Goal: Information Seeking & Learning: Learn about a topic

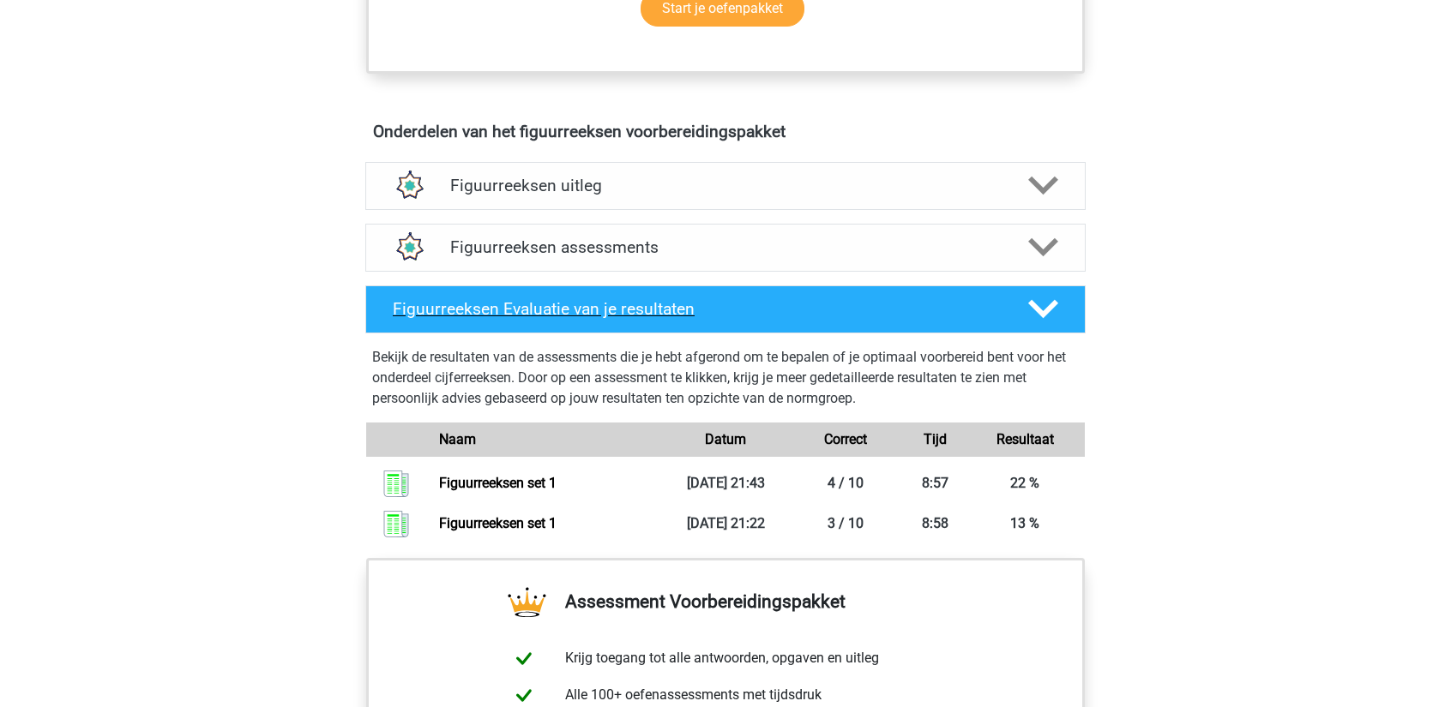
scroll to position [930, 0]
click at [667, 187] on h4 "Figuurreeksen uitleg" at bounding box center [725, 185] width 550 height 20
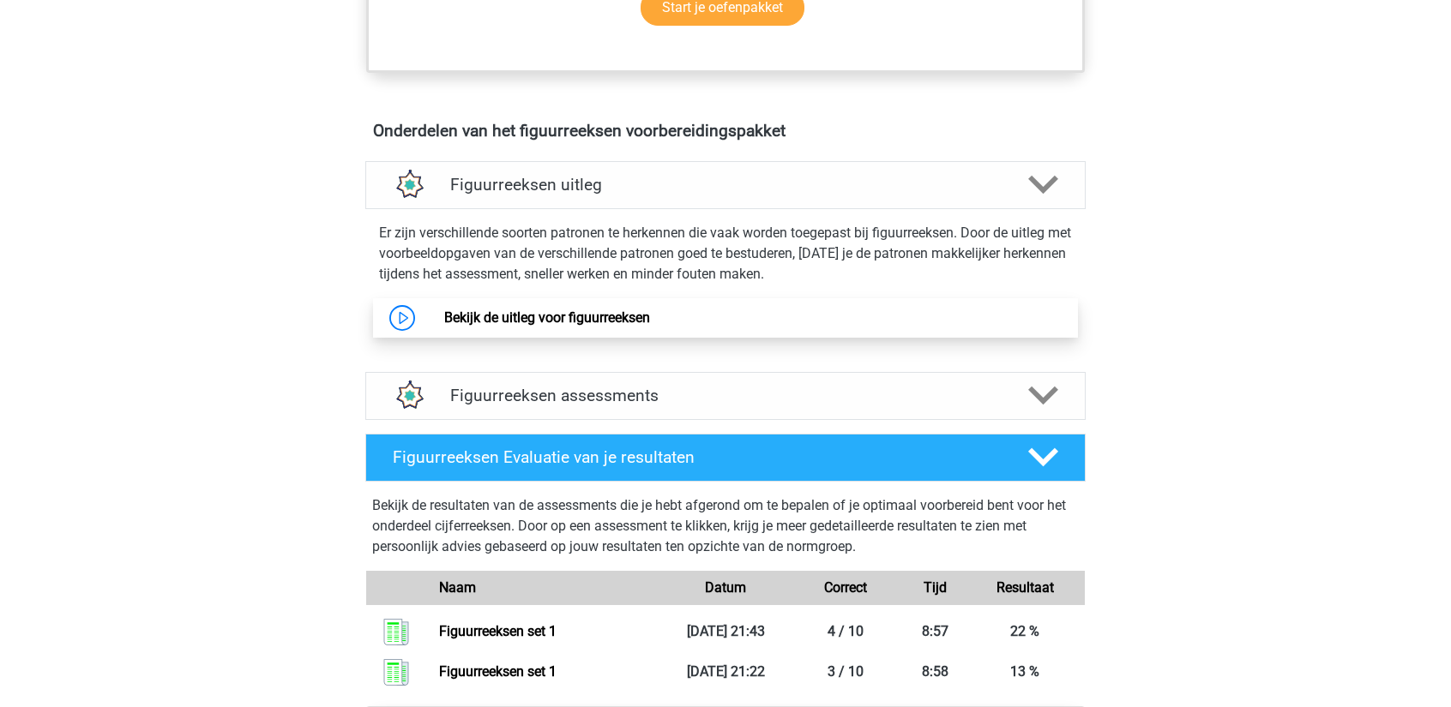
click at [594, 326] on link "Bekijk de uitleg voor figuurreeksen" at bounding box center [547, 318] width 206 height 16
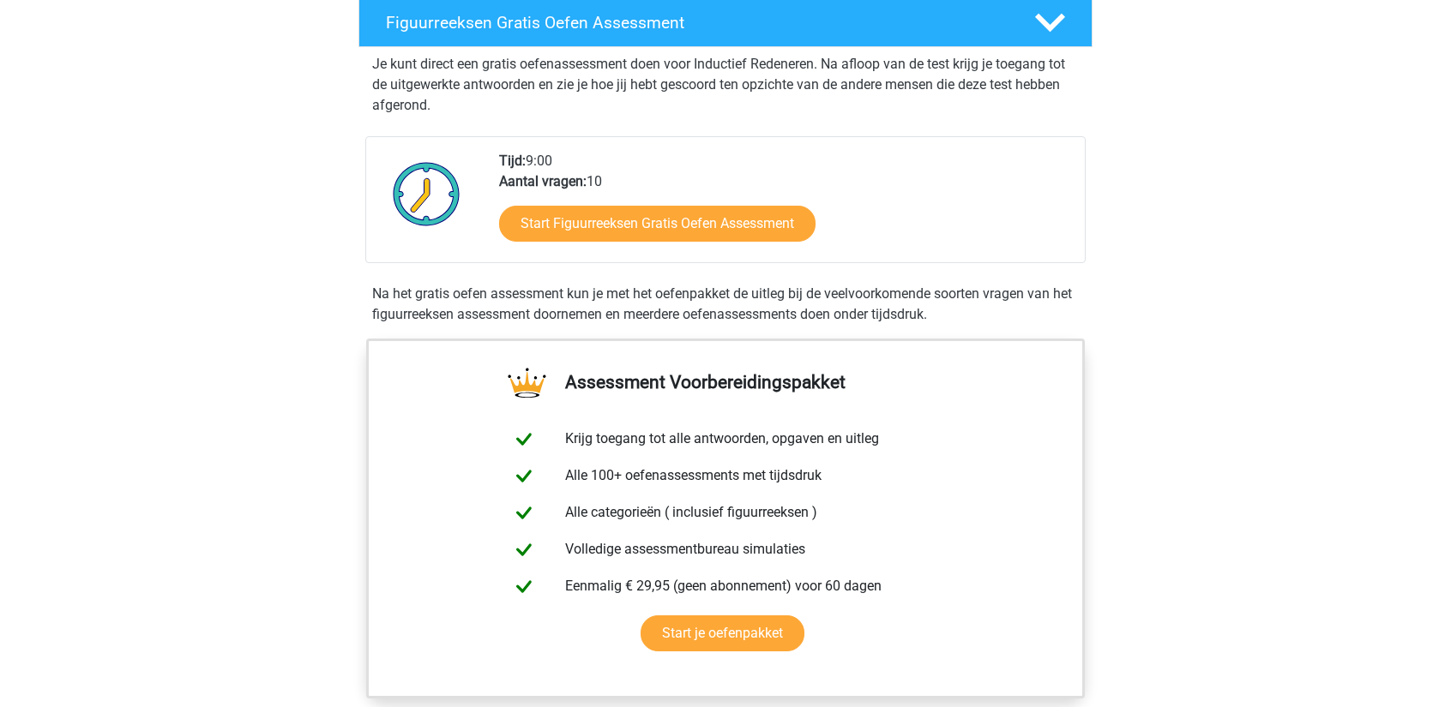
scroll to position [308, 0]
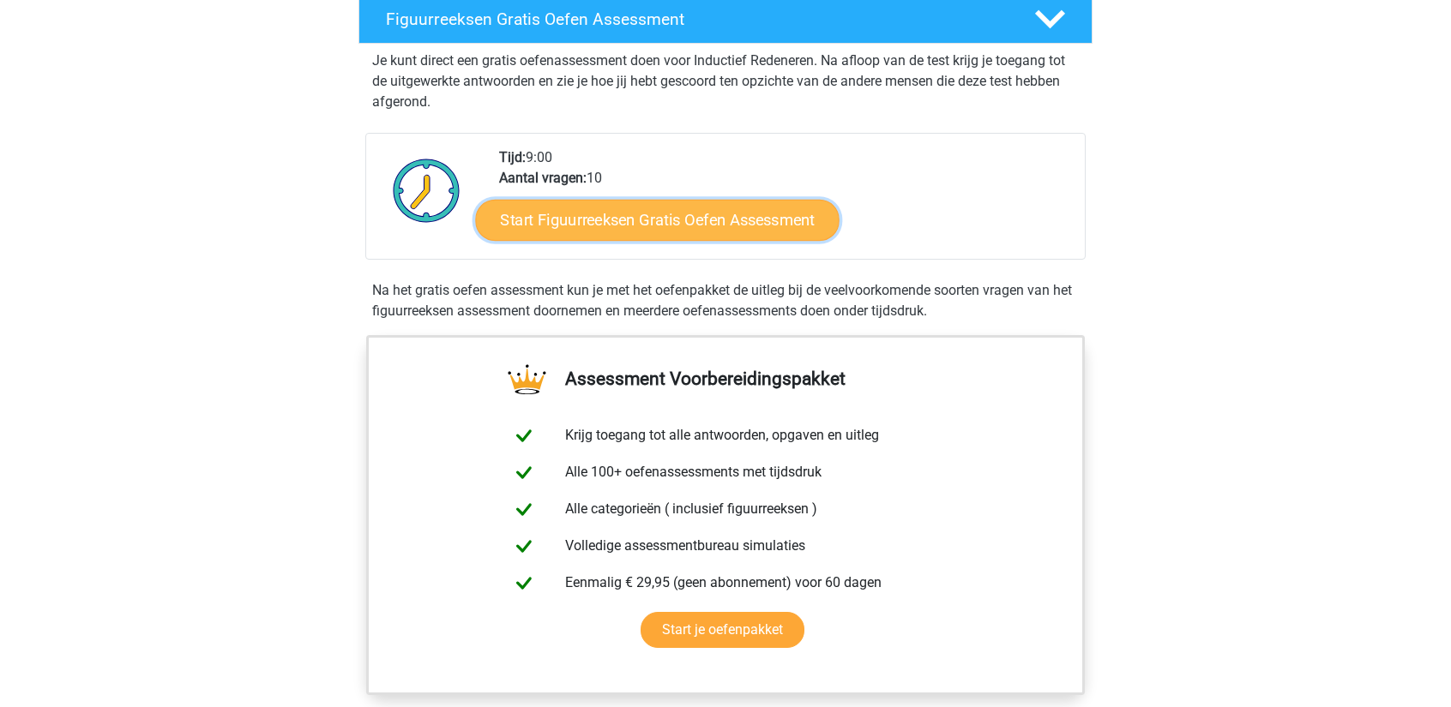
click at [557, 220] on link "Start Figuurreeksen Gratis Oefen Assessment" at bounding box center [658, 219] width 364 height 41
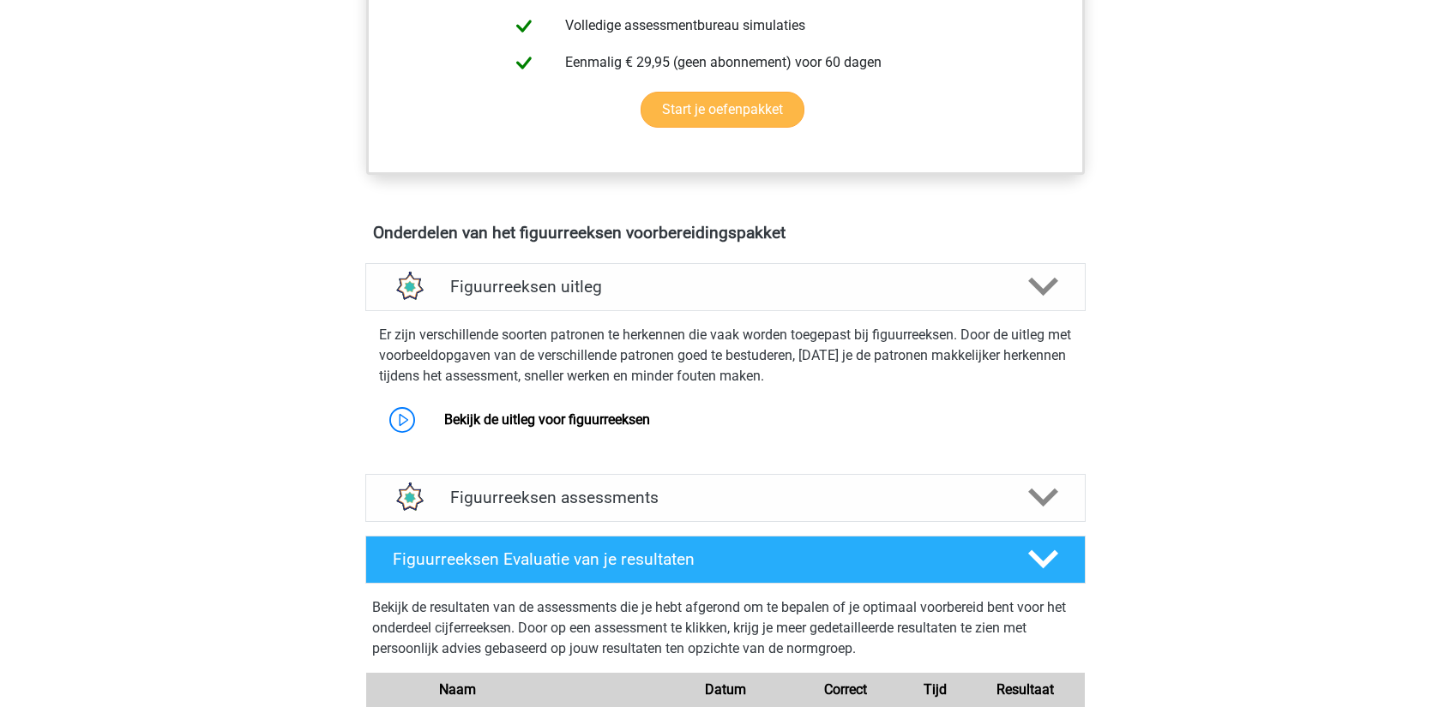
scroll to position [829, 0]
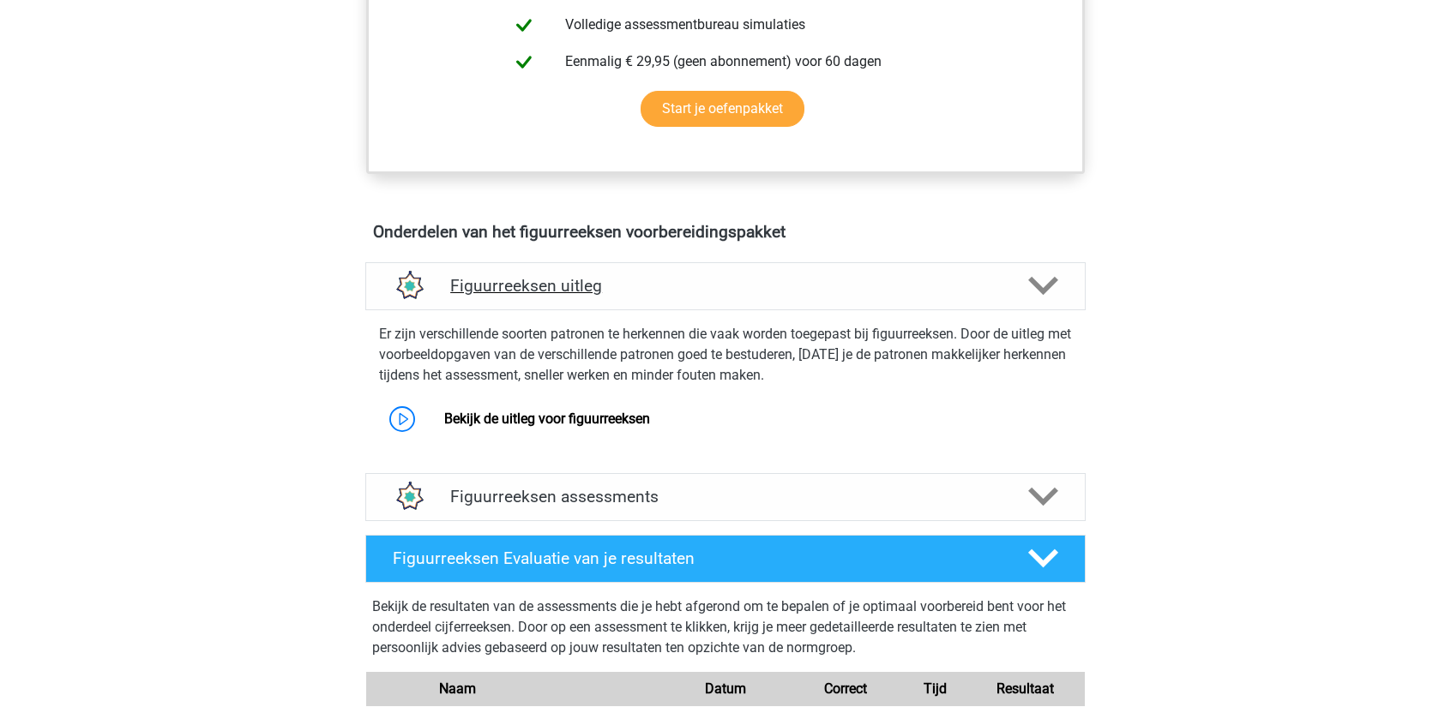
click at [586, 277] on h4 "Figuurreeksen uitleg" at bounding box center [725, 286] width 550 height 20
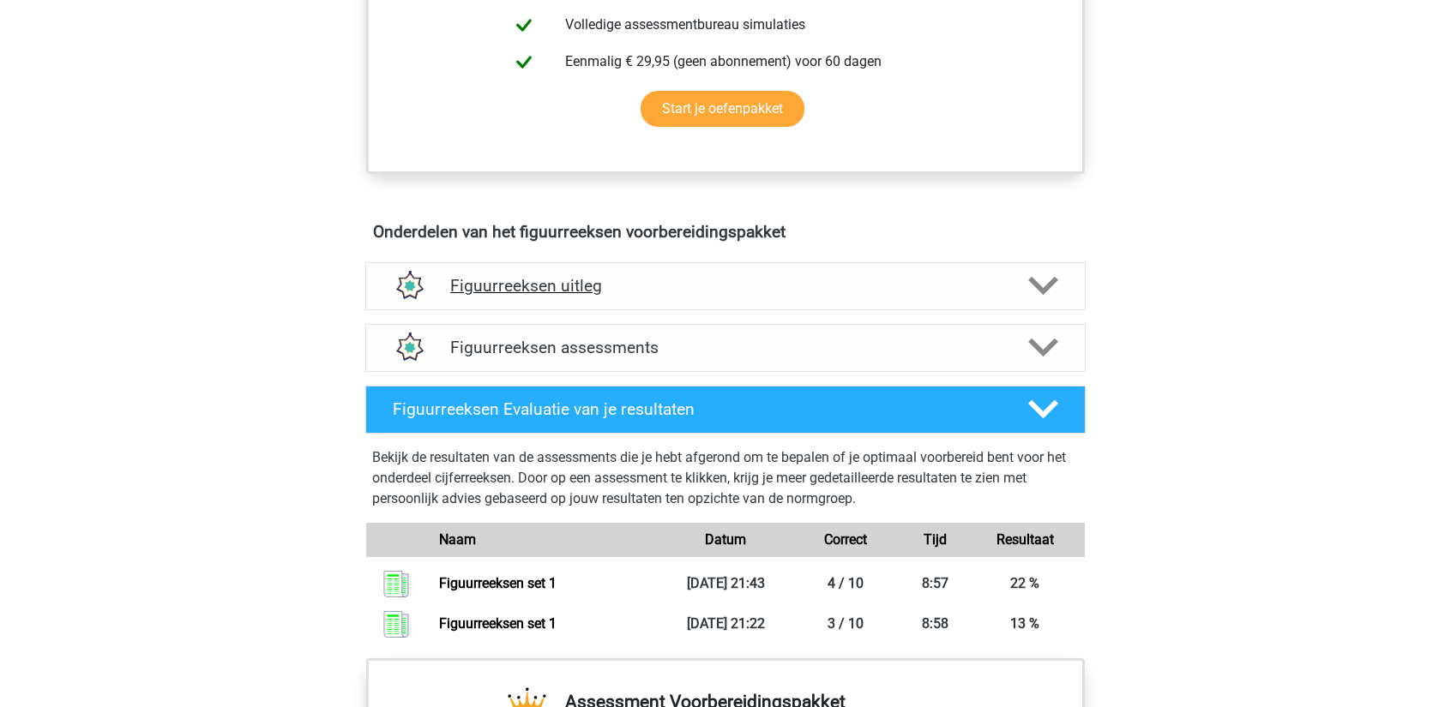
click at [586, 277] on h4 "Figuurreeksen uitleg" at bounding box center [725, 286] width 550 height 20
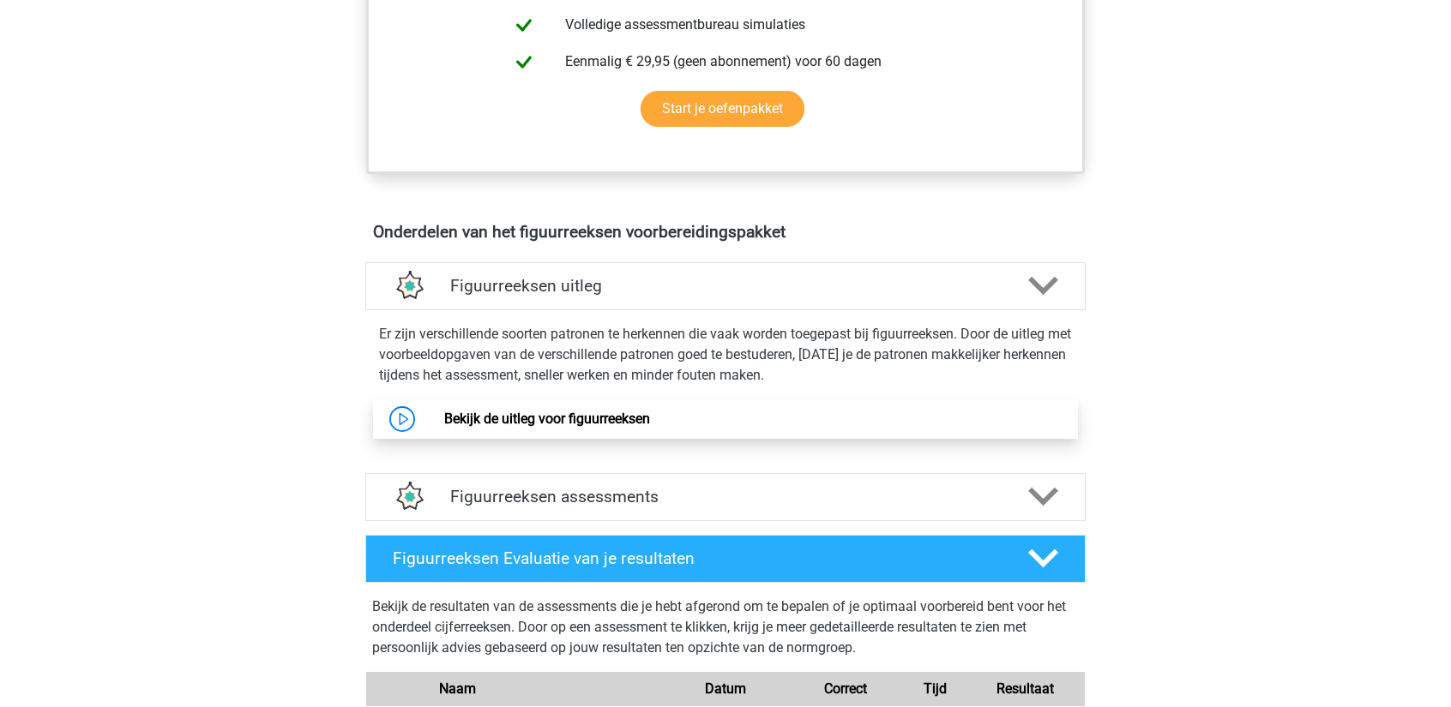
click at [472, 418] on link "Bekijk de uitleg voor figuurreeksen" at bounding box center [547, 419] width 206 height 16
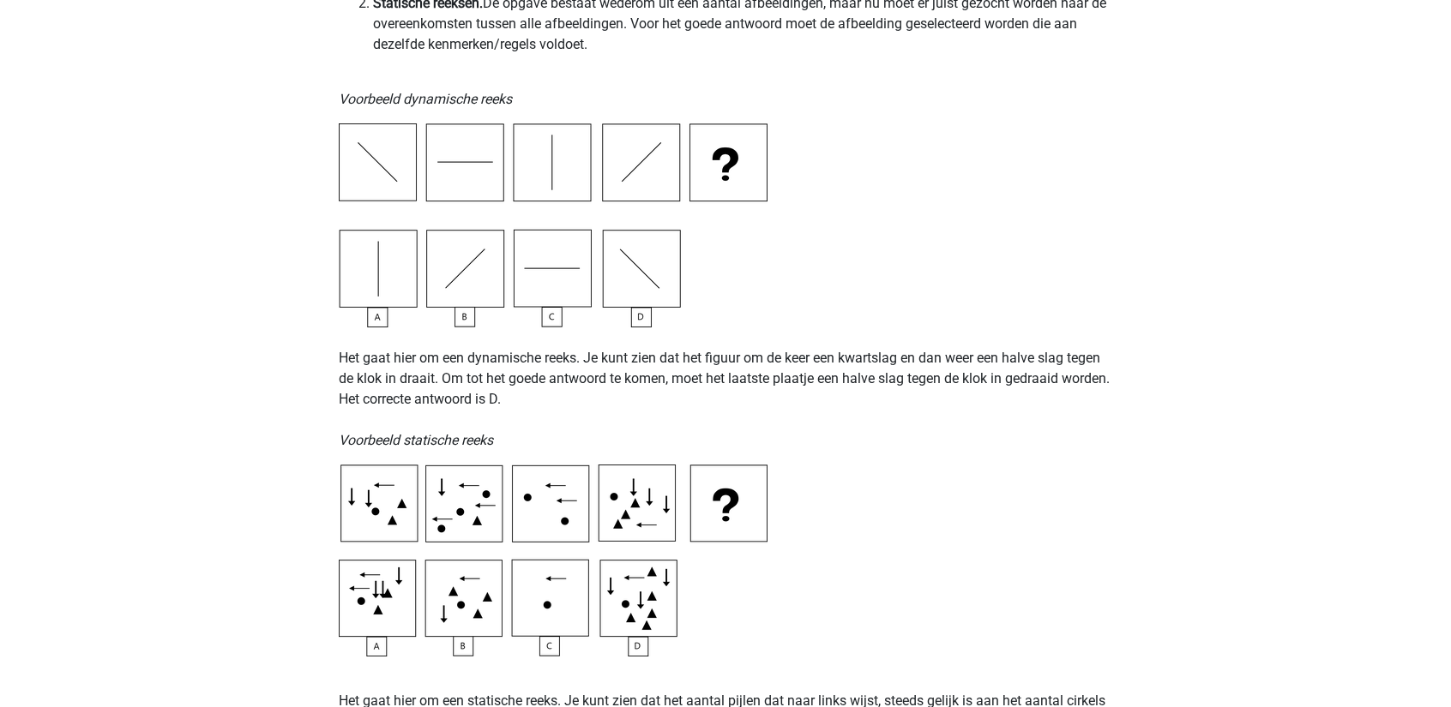
scroll to position [522, 0]
click at [869, 361] on p "Het gaat hier om een dynamische reeks. Je kunt zien dat het figuur om de keer e…" at bounding box center [725, 389] width 773 height 123
click at [471, 404] on p "Het gaat hier om een dynamische reeks. Je kunt zien dat het figuur om de keer e…" at bounding box center [725, 389] width 773 height 123
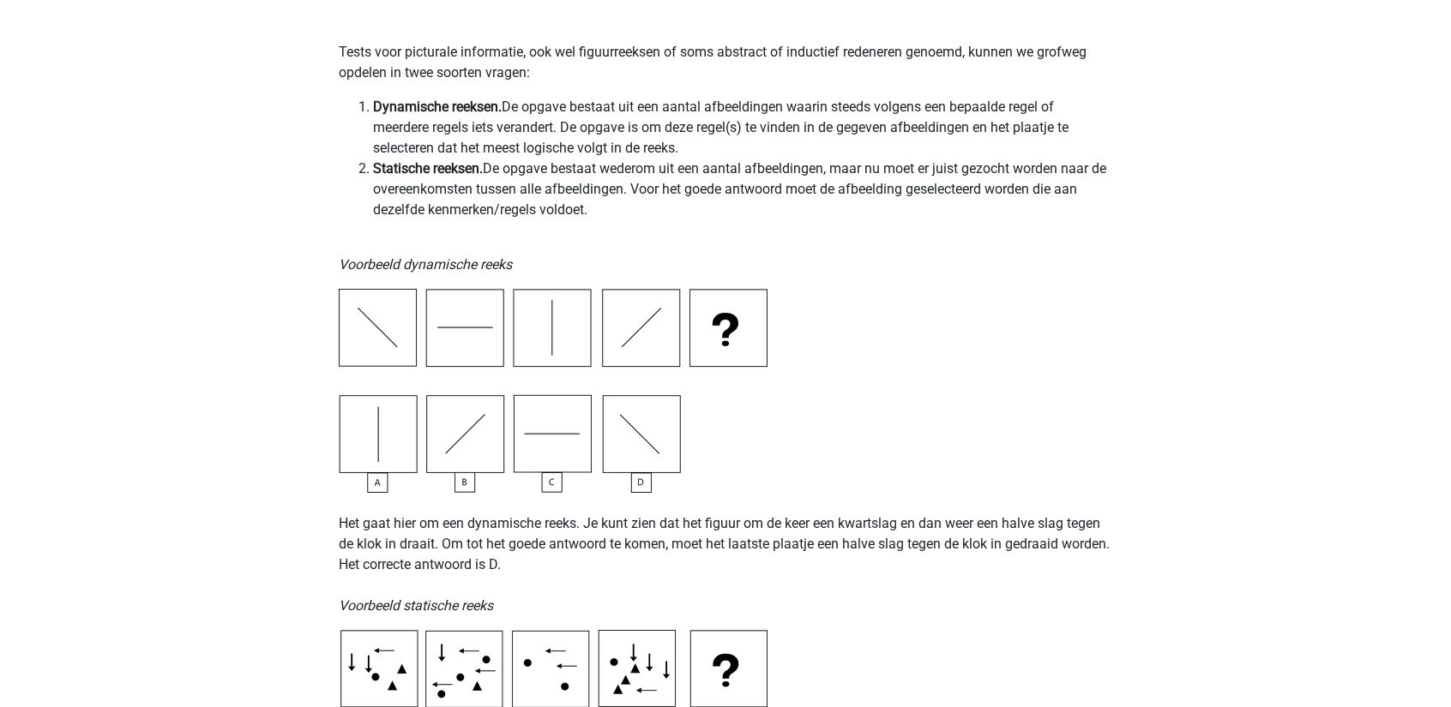
scroll to position [346, 0]
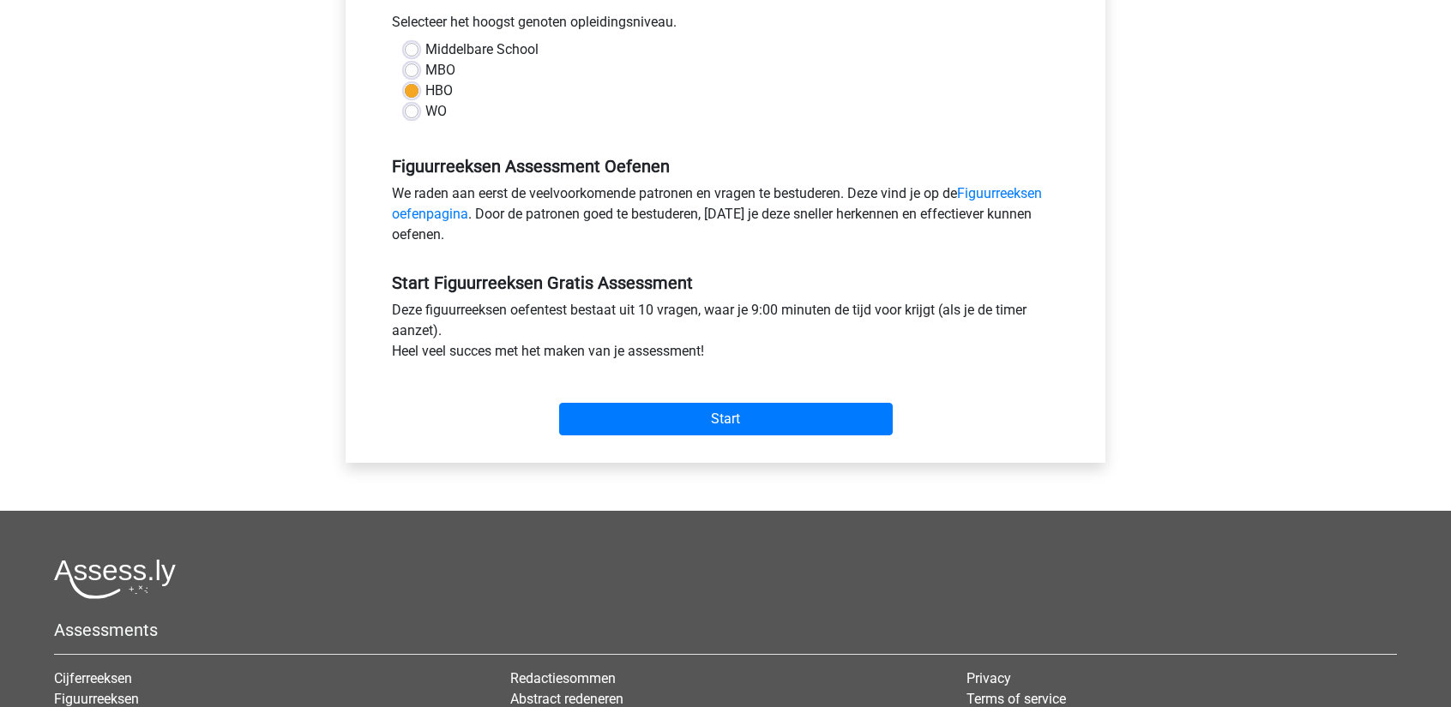
scroll to position [395, 0]
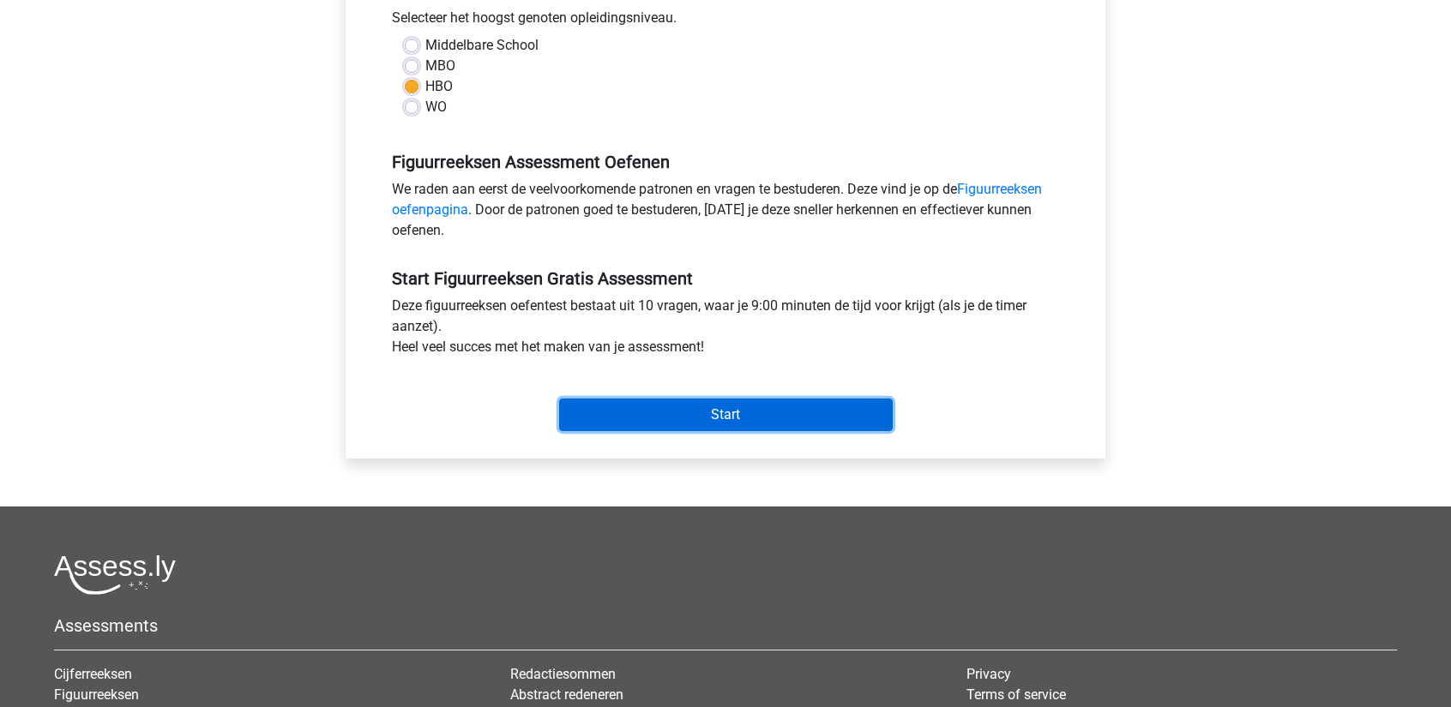
click at [683, 400] on input "Start" at bounding box center [726, 415] width 334 height 33
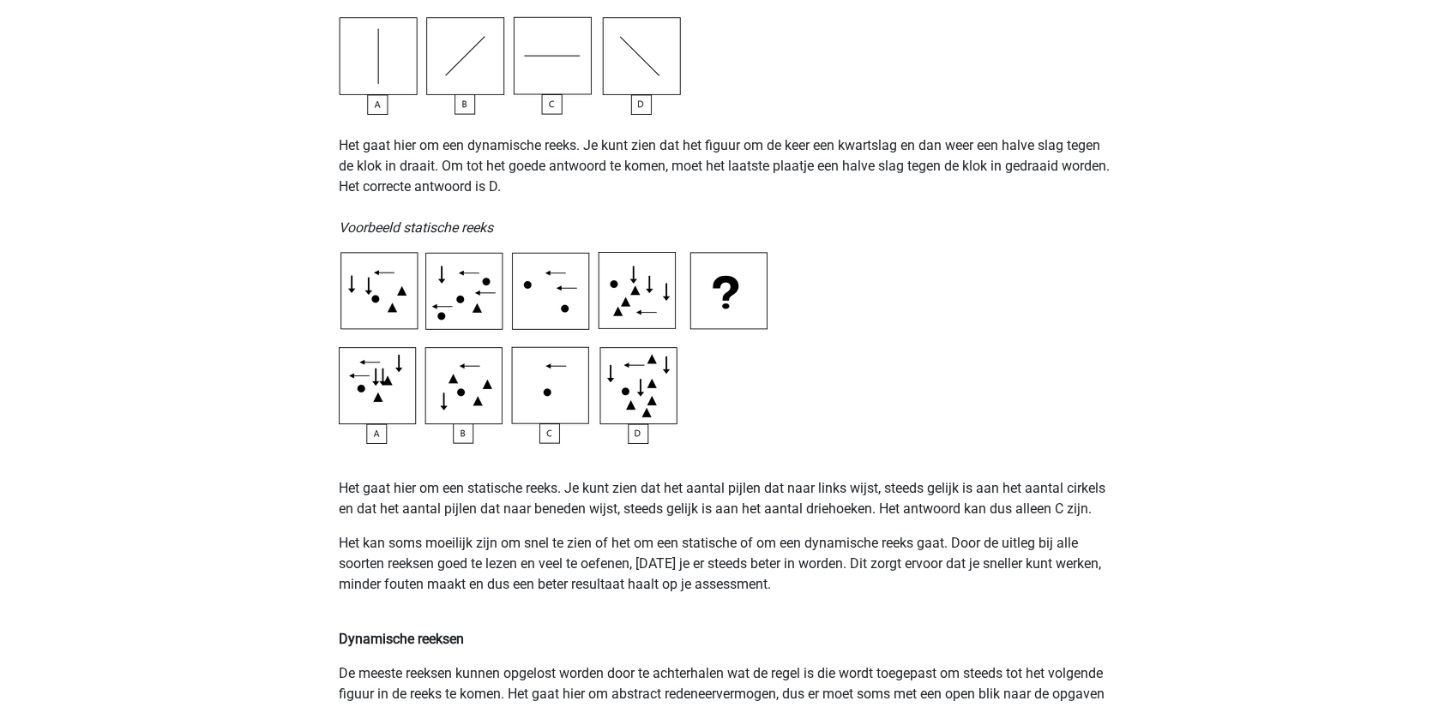
scroll to position [745, 0]
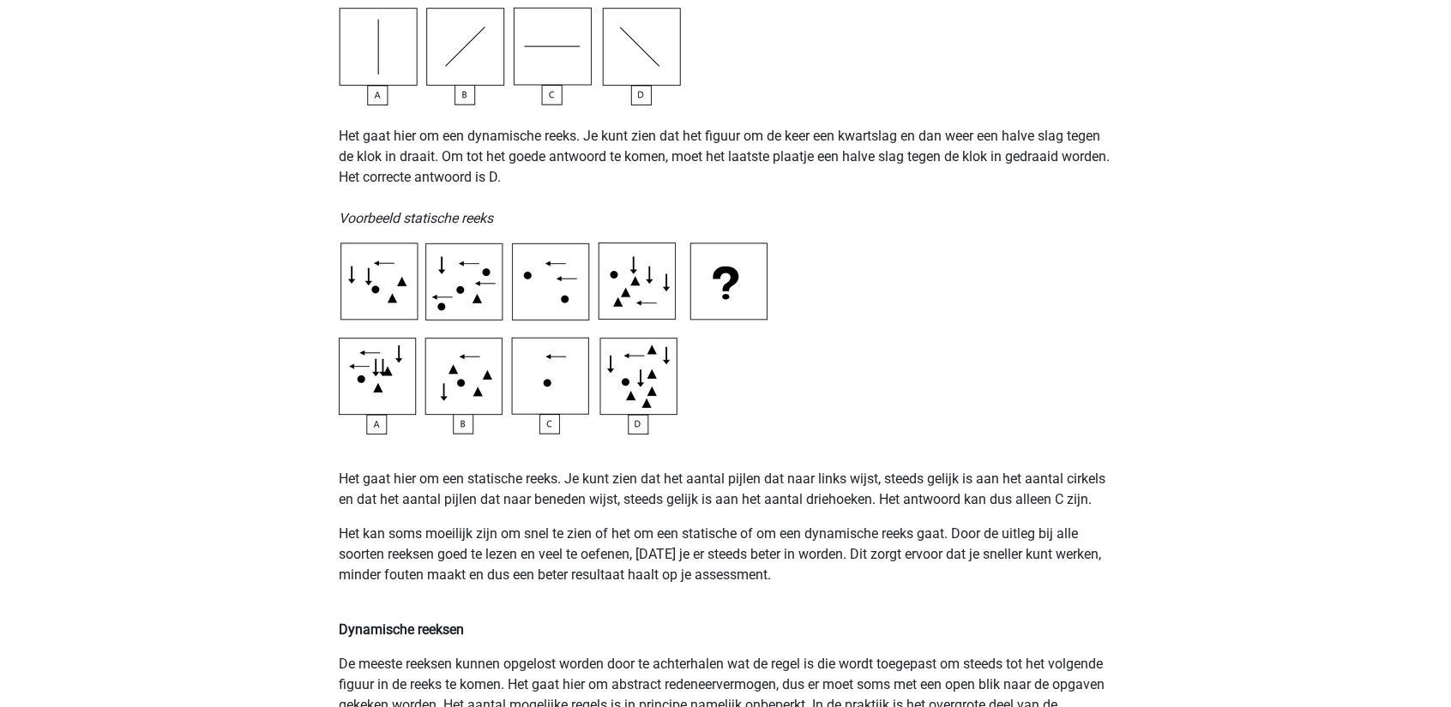
click at [472, 418] on img at bounding box center [553, 339] width 429 height 192
click at [386, 261] on img at bounding box center [553, 339] width 429 height 192
click at [432, 297] on img at bounding box center [553, 339] width 429 height 192
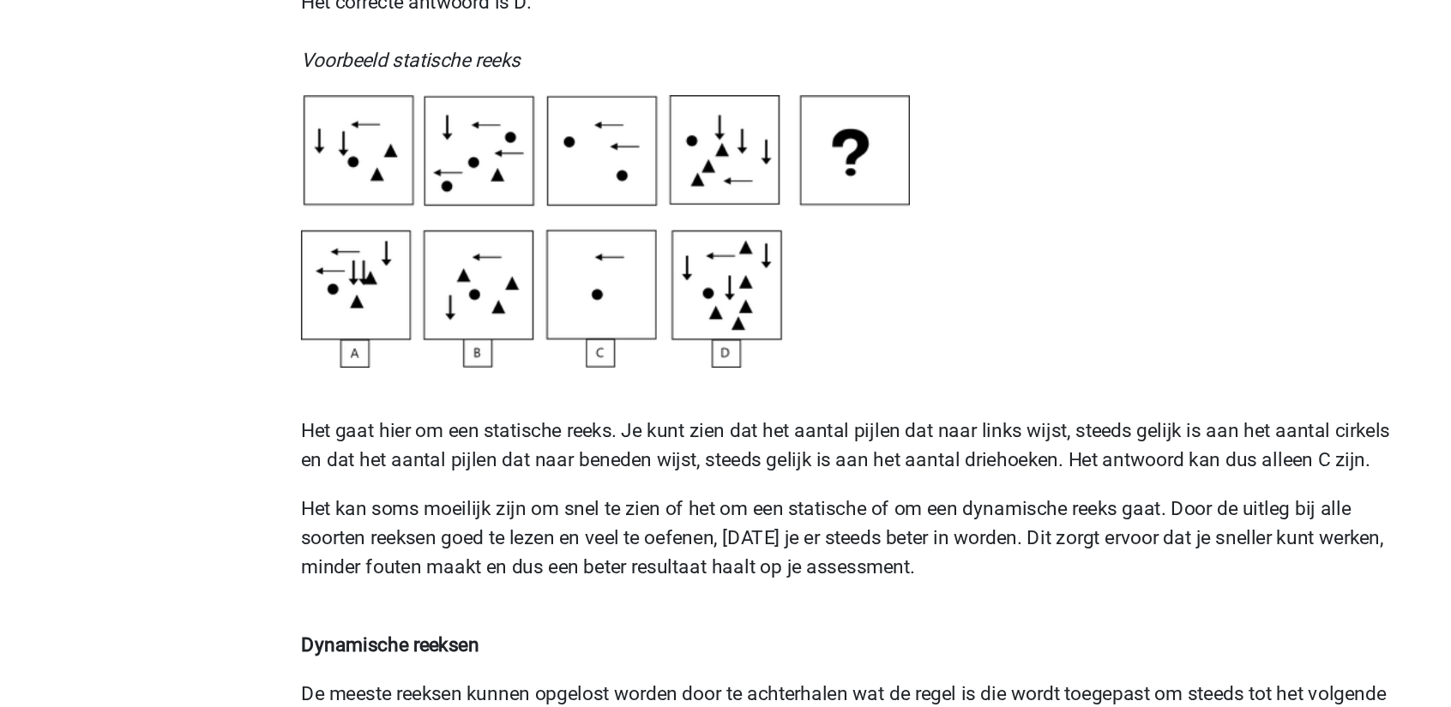
scroll to position [841, 0]
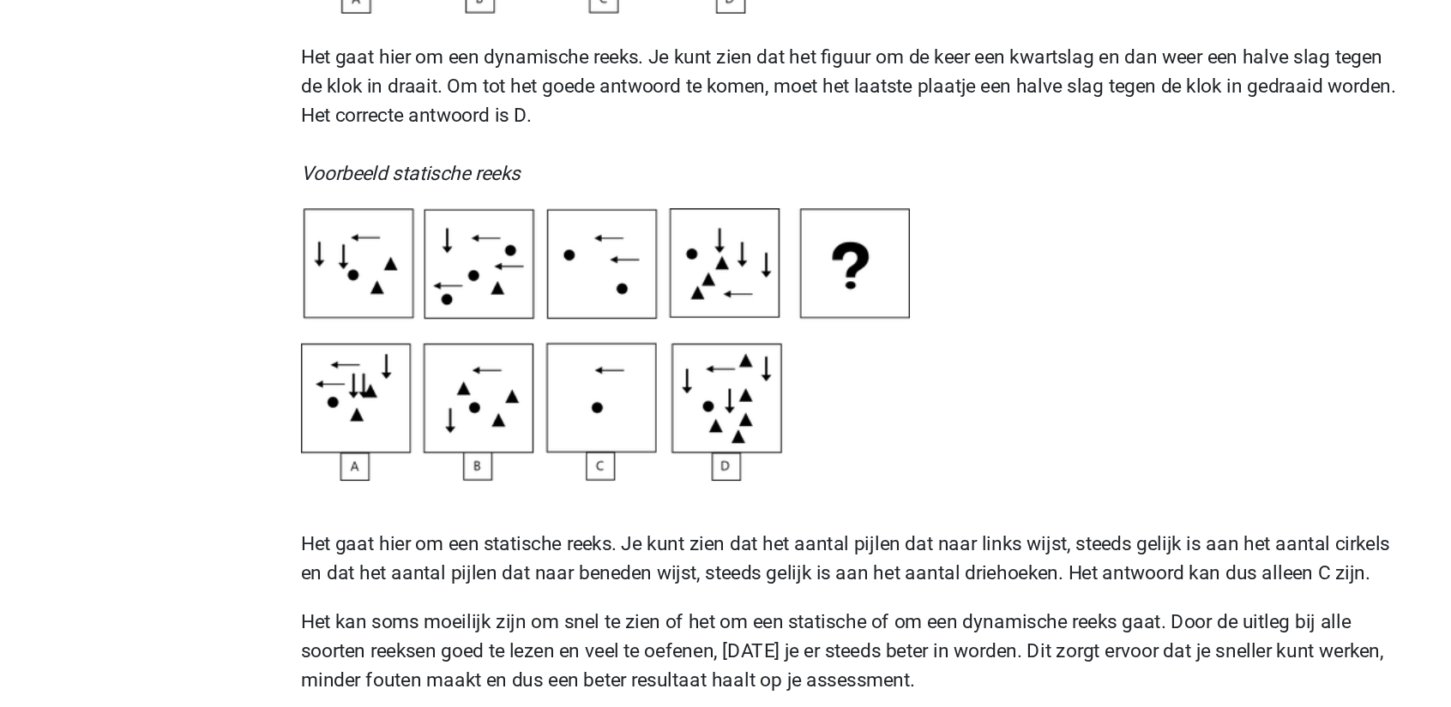
click at [376, 301] on img at bounding box center [553, 243] width 429 height 192
click at [381, 296] on img at bounding box center [553, 243] width 429 height 192
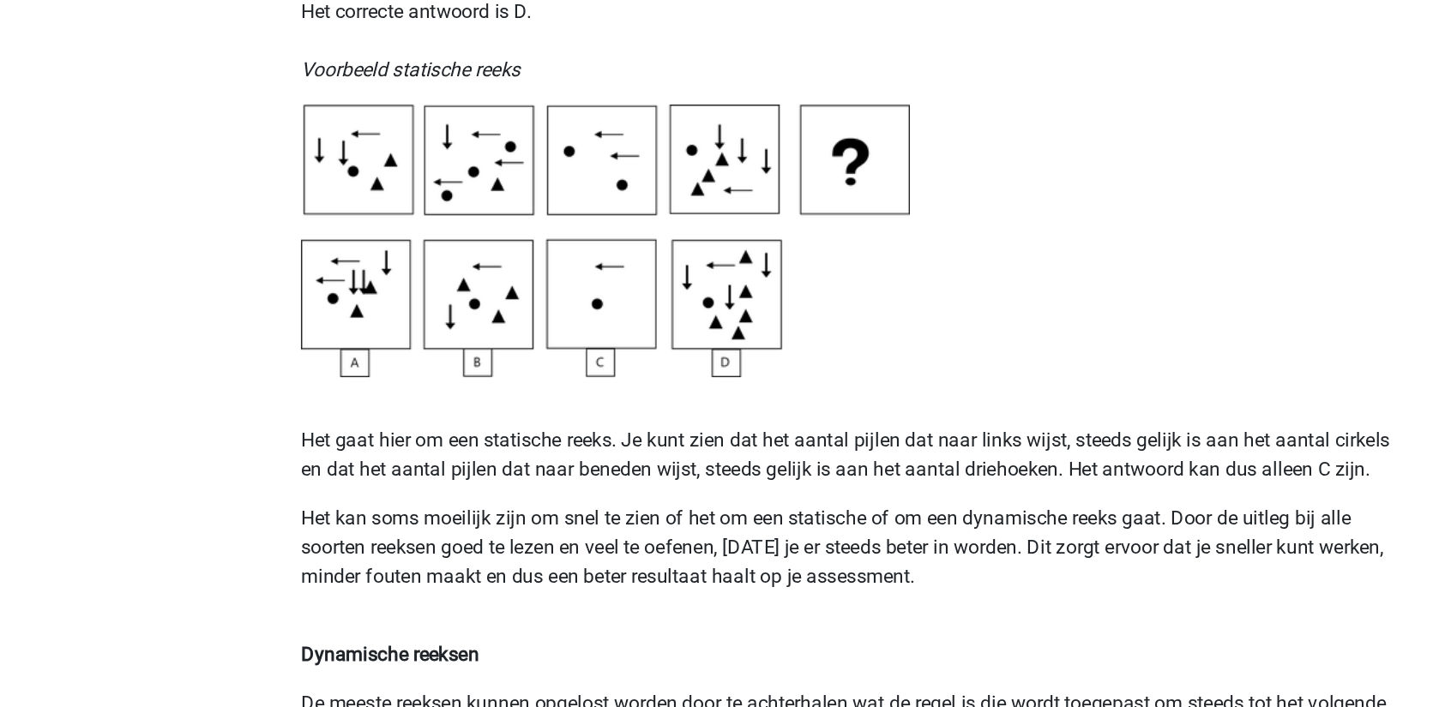
click at [649, 438] on p "Het kan soms moeilijk zijn om snel te zien of het om een statische of om een dy…" at bounding box center [725, 469] width 773 height 82
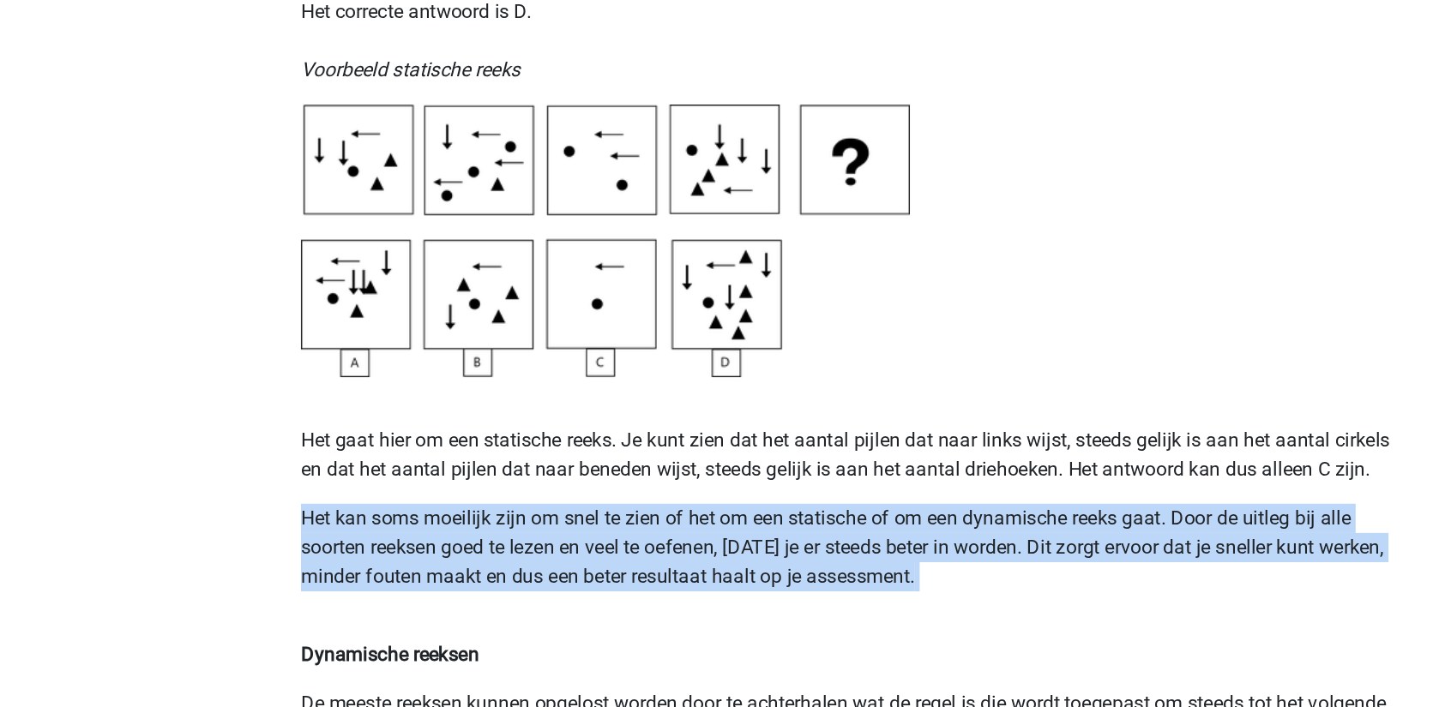
click at [649, 438] on p "Het kan soms moeilijk zijn om snel te zien of het om een statische of om een dy…" at bounding box center [725, 469] width 773 height 82
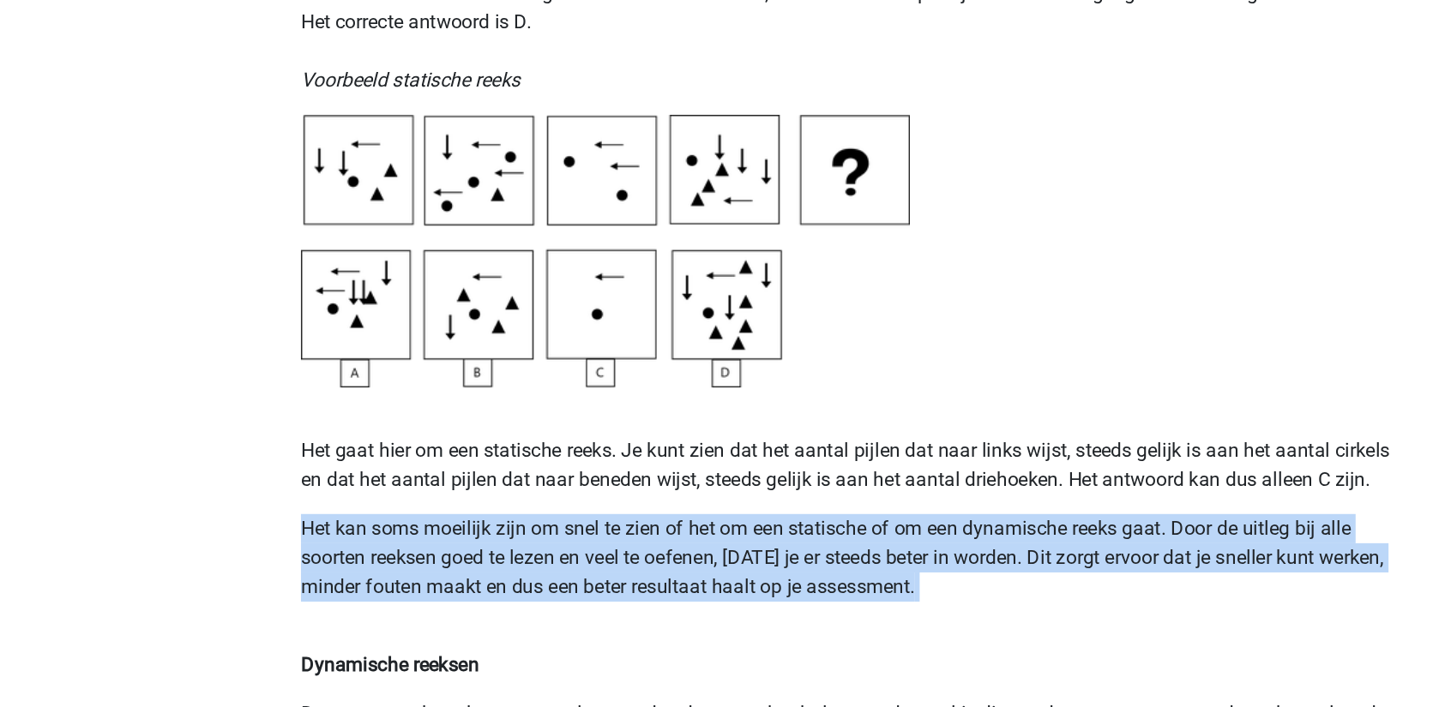
click at [649, 430] on p "Het kan soms moeilijk zijn om snel te zien of het om een statische of om een dy…" at bounding box center [725, 469] width 773 height 82
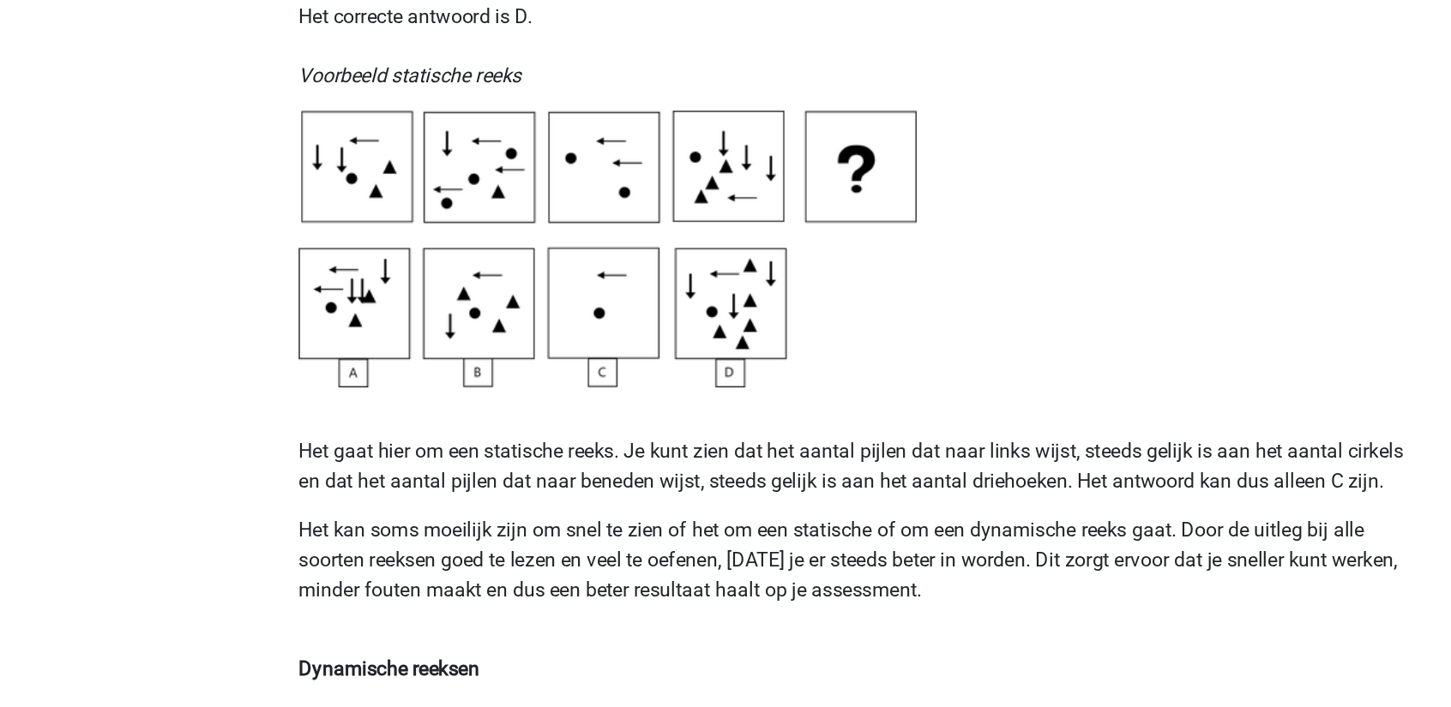
click at [457, 123] on icon "Voorbeeld statische reeks" at bounding box center [416, 122] width 154 height 16
click at [406, 118] on icon "Voorbeeld statische reeks" at bounding box center [416, 122] width 154 height 16
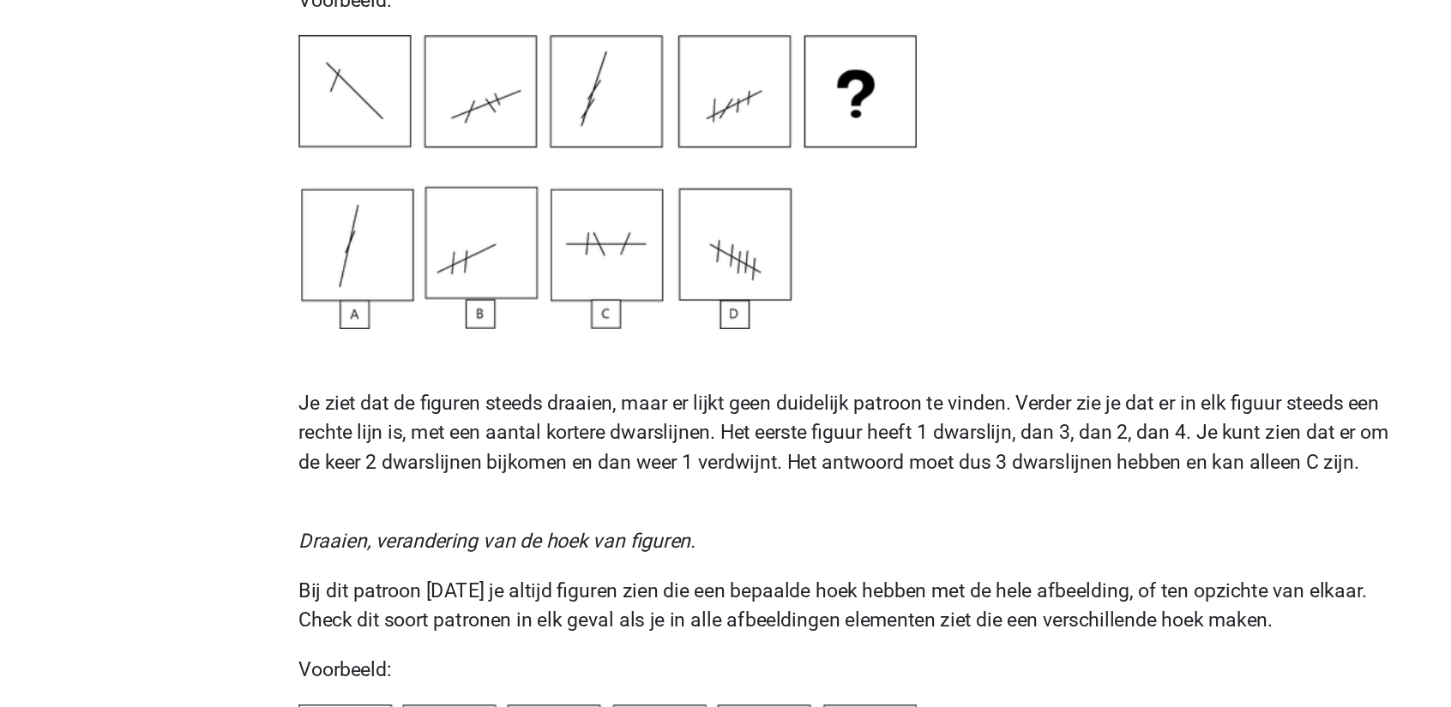
scroll to position [1623, 0]
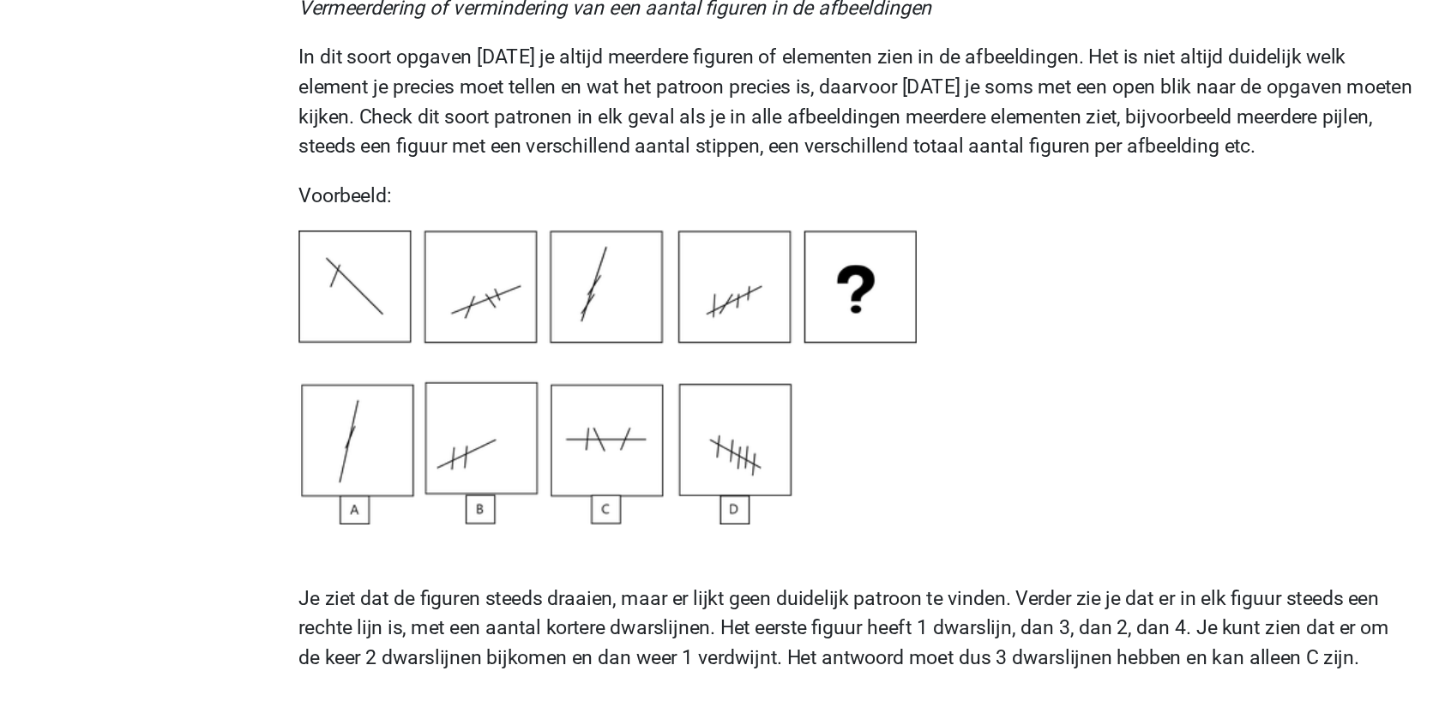
click at [557, 362] on img at bounding box center [553, 331] width 429 height 204
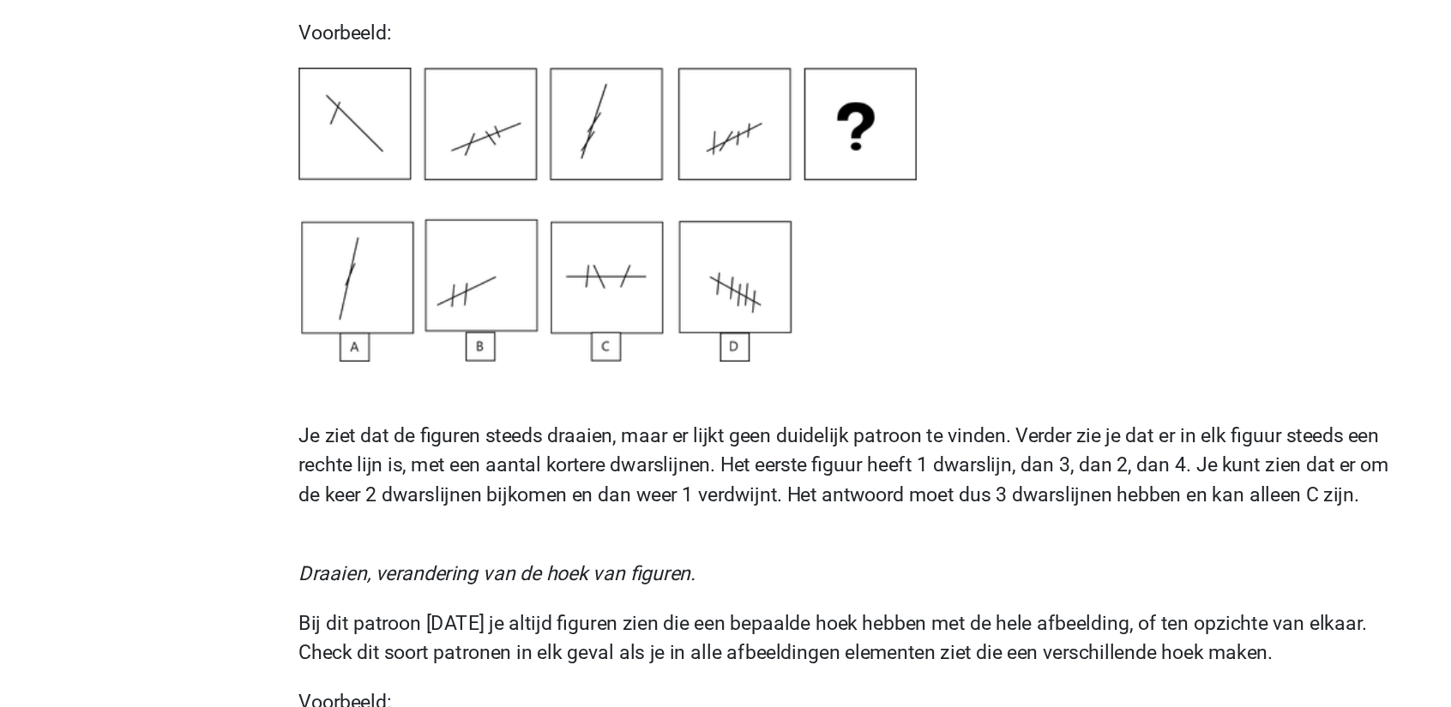
click at [485, 502] on p "Je ziet dat de figuren steeds draaien, maar er lijkt geen duidelijk patroon te …" at bounding box center [725, 484] width 773 height 103
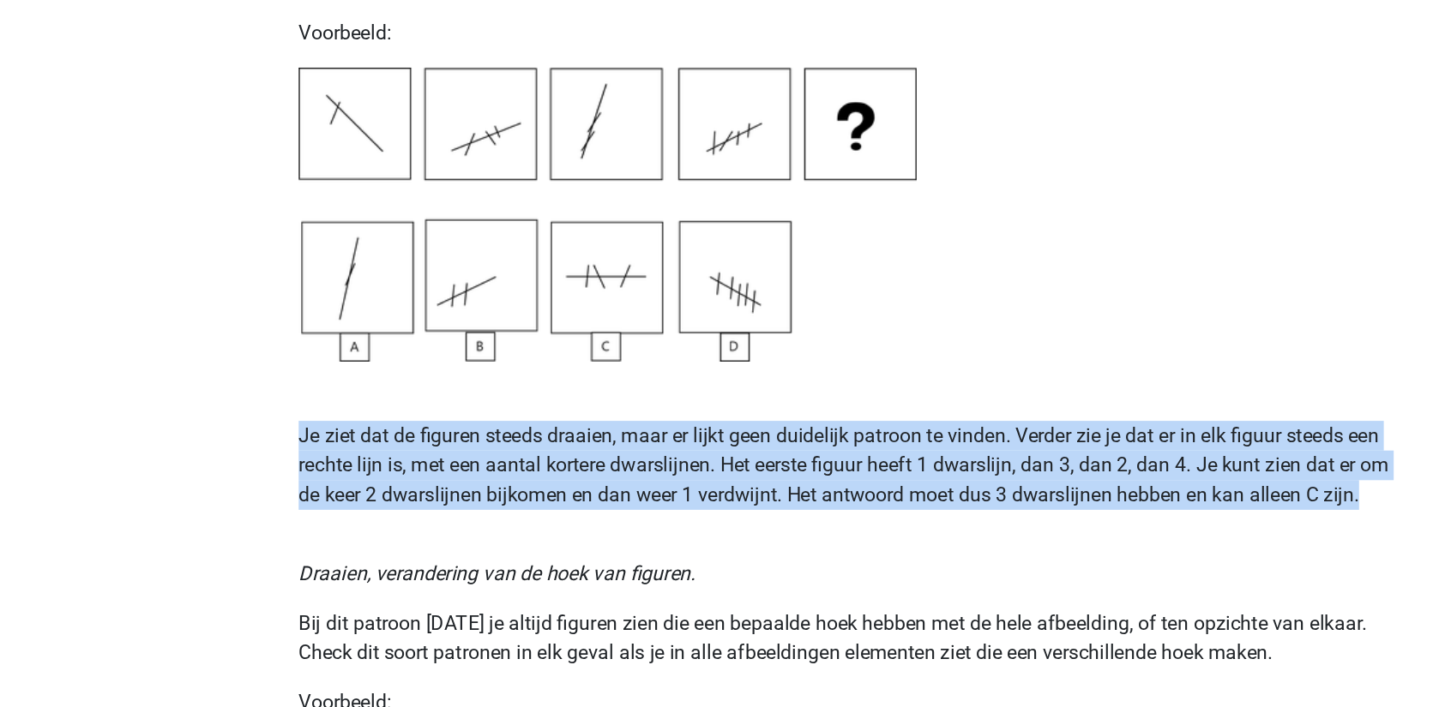
click at [485, 502] on p "Je ziet dat de figuren steeds draaien, maar er lijkt geen duidelijk patroon te …" at bounding box center [725, 484] width 773 height 103
click at [620, 503] on p "Je ziet dat de figuren steeds draaien, maar er lijkt geen duidelijk patroon te …" at bounding box center [725, 484] width 773 height 103
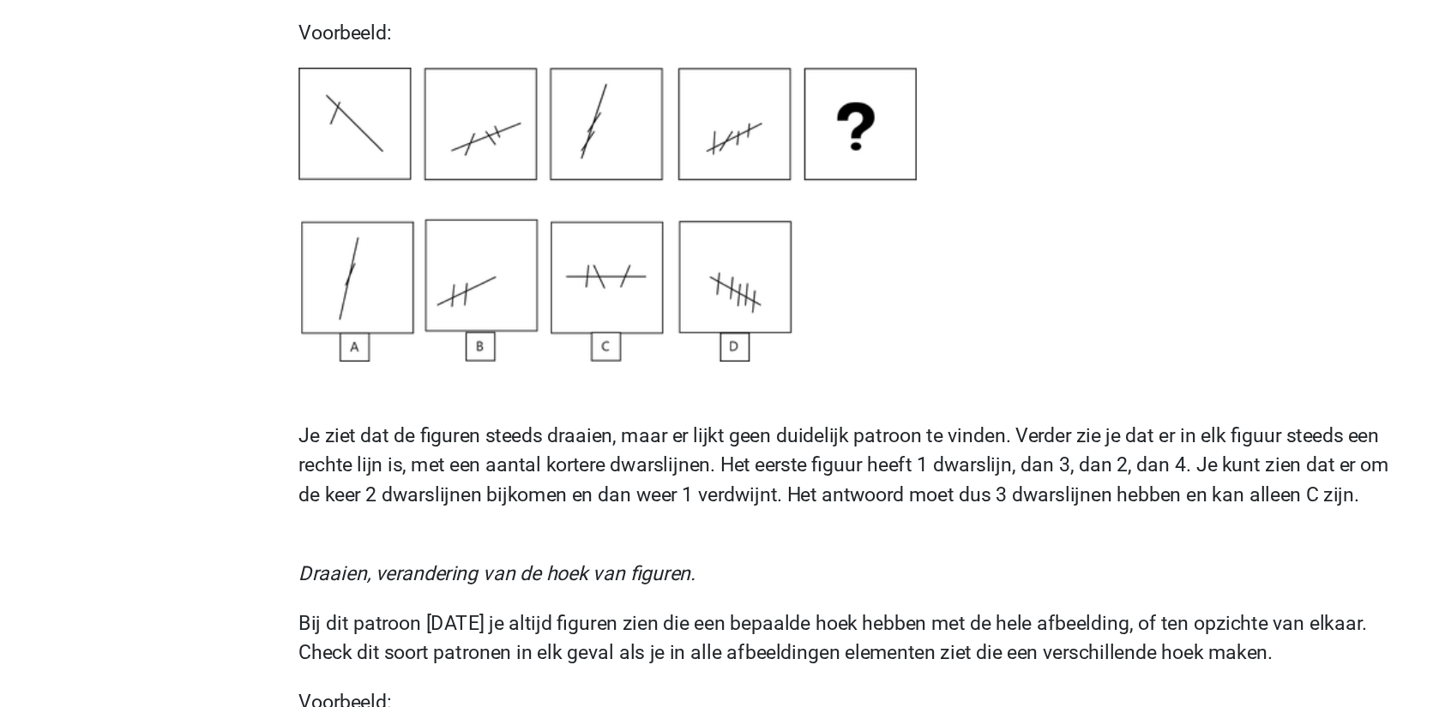
click at [638, 497] on p "Je ziet dat de figuren steeds draaien, maar er lijkt geen duidelijk patroon te …" at bounding box center [725, 484] width 773 height 103
click at [580, 523] on p "Je ziet dat de figuren steeds draaien, maar er lijkt geen duidelijk patroon te …" at bounding box center [725, 484] width 773 height 103
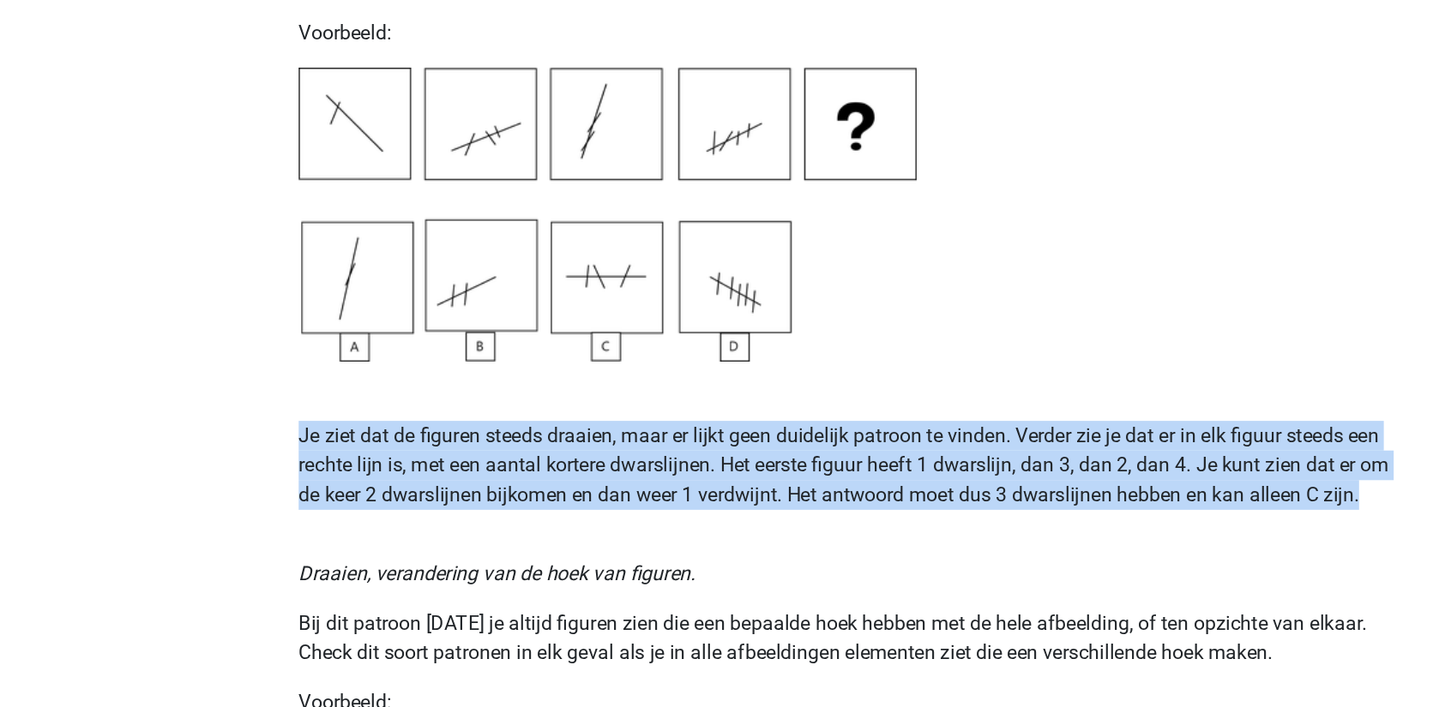
click at [580, 523] on p "Je ziet dat de figuren steeds draaien, maar er lijkt geen duidelijk patroon te …" at bounding box center [725, 484] width 773 height 103
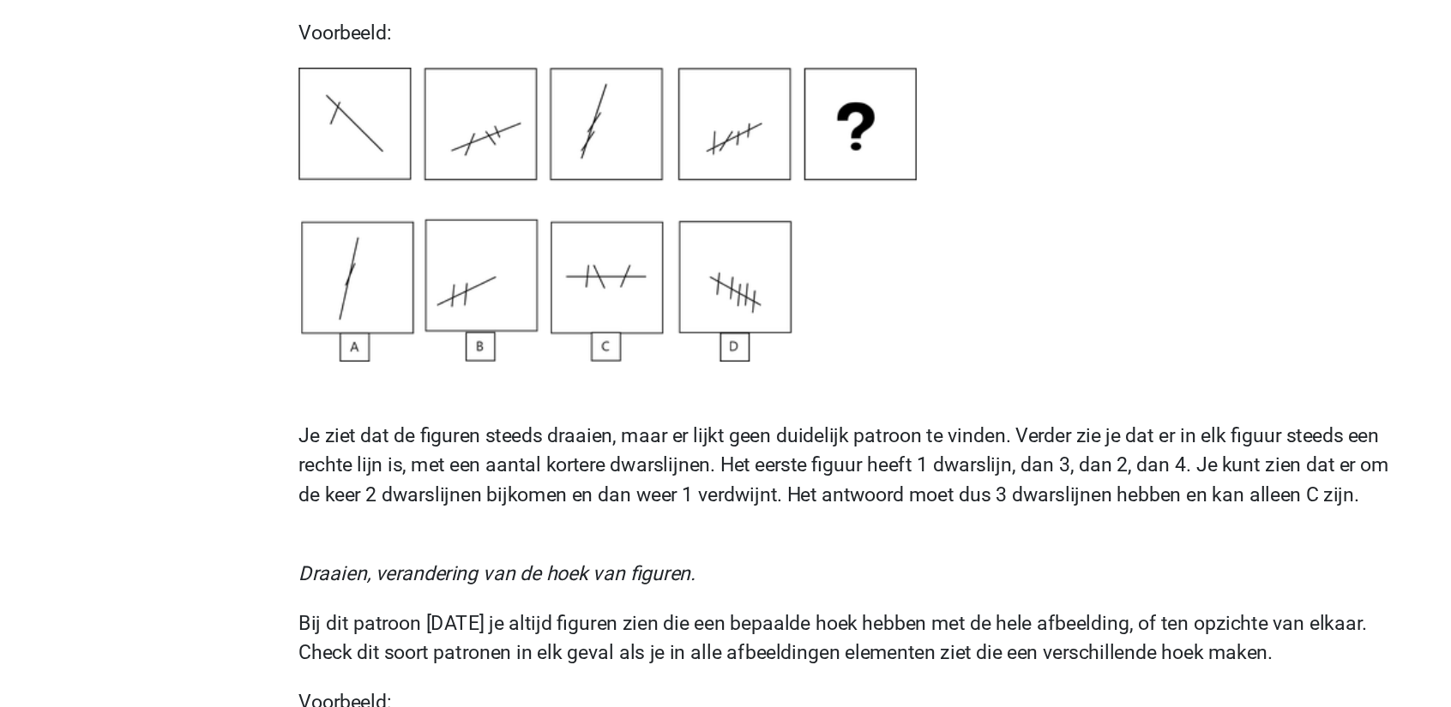
click at [580, 523] on p "Je ziet dat de figuren steeds draaien, maar er lijkt geen duidelijk patroon te …" at bounding box center [725, 484] width 773 height 103
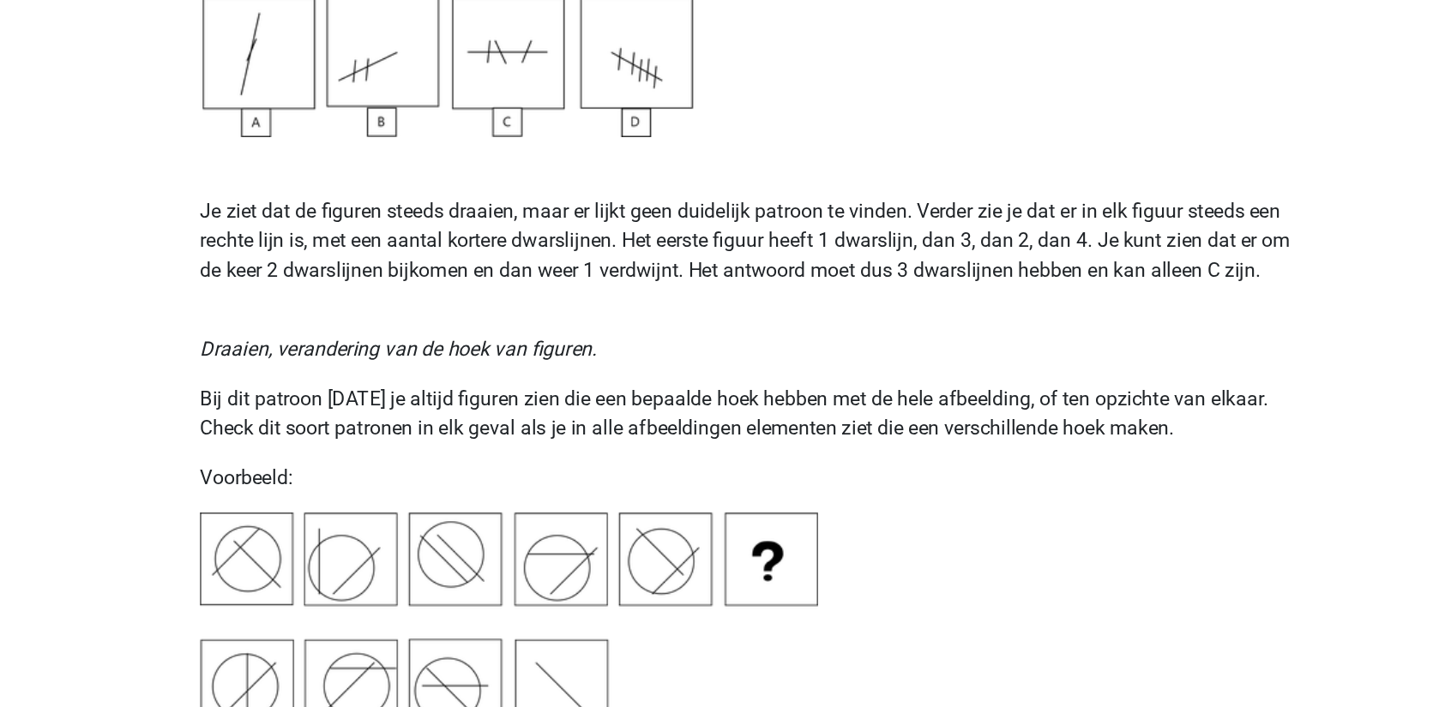
scroll to position [1873, 0]
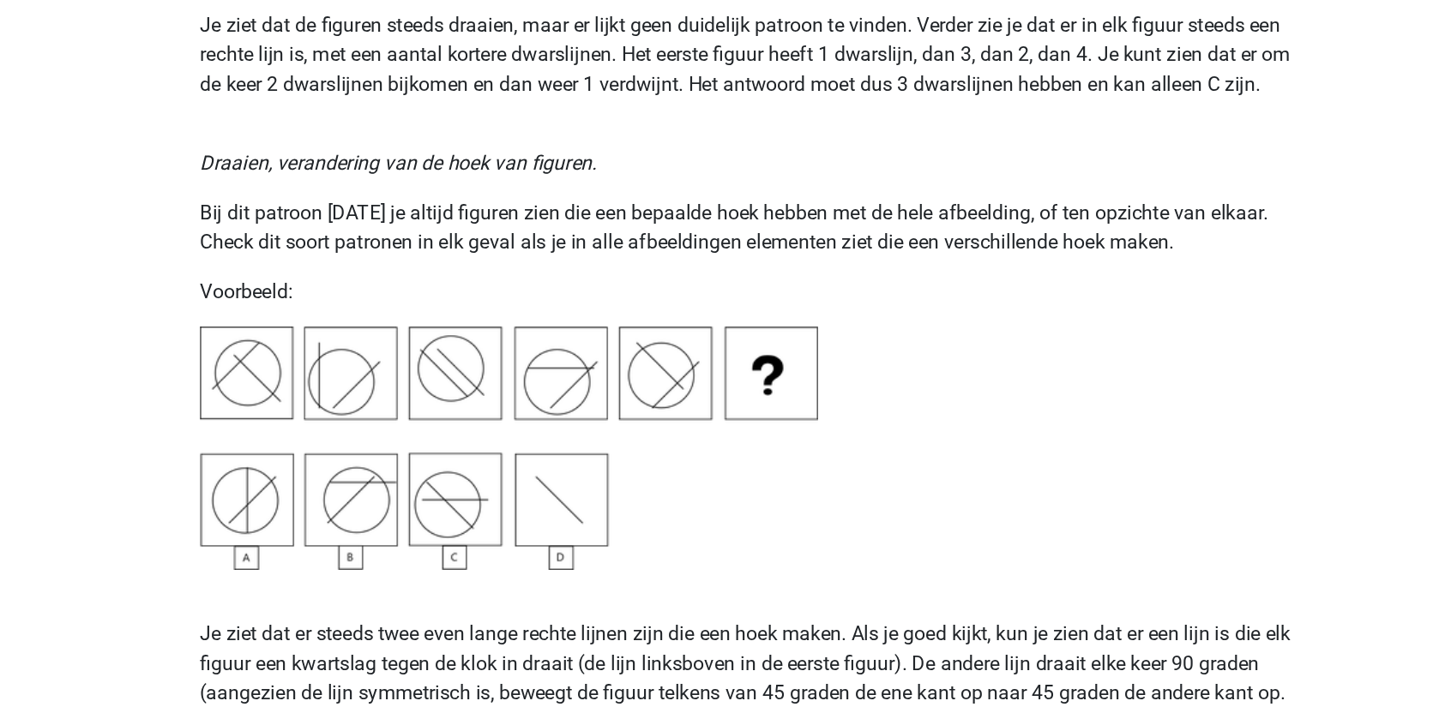
click at [507, 323] on icon "Draaien, verandering van de hoek van figuren." at bounding box center [476, 330] width 275 height 16
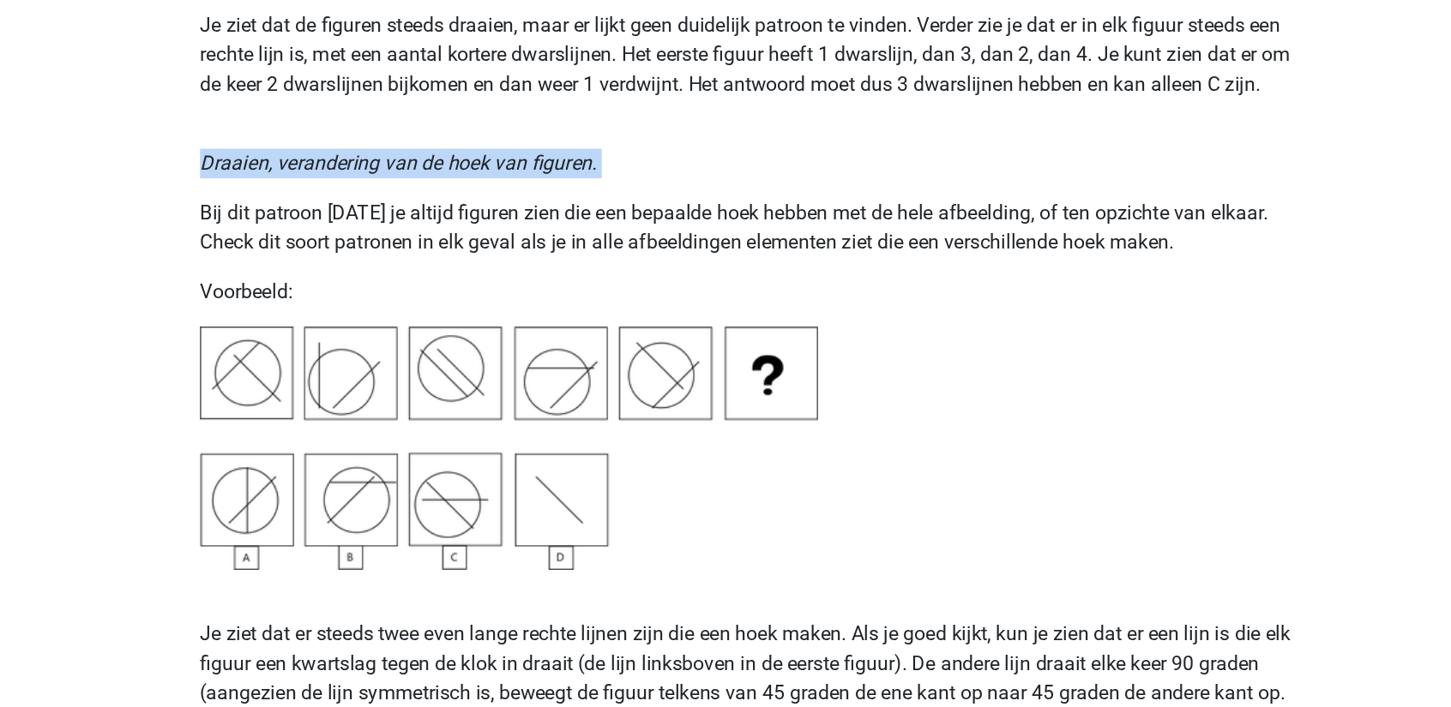
click at [507, 323] on icon "Draaien, verandering van de hoek van figuren." at bounding box center [476, 330] width 275 height 16
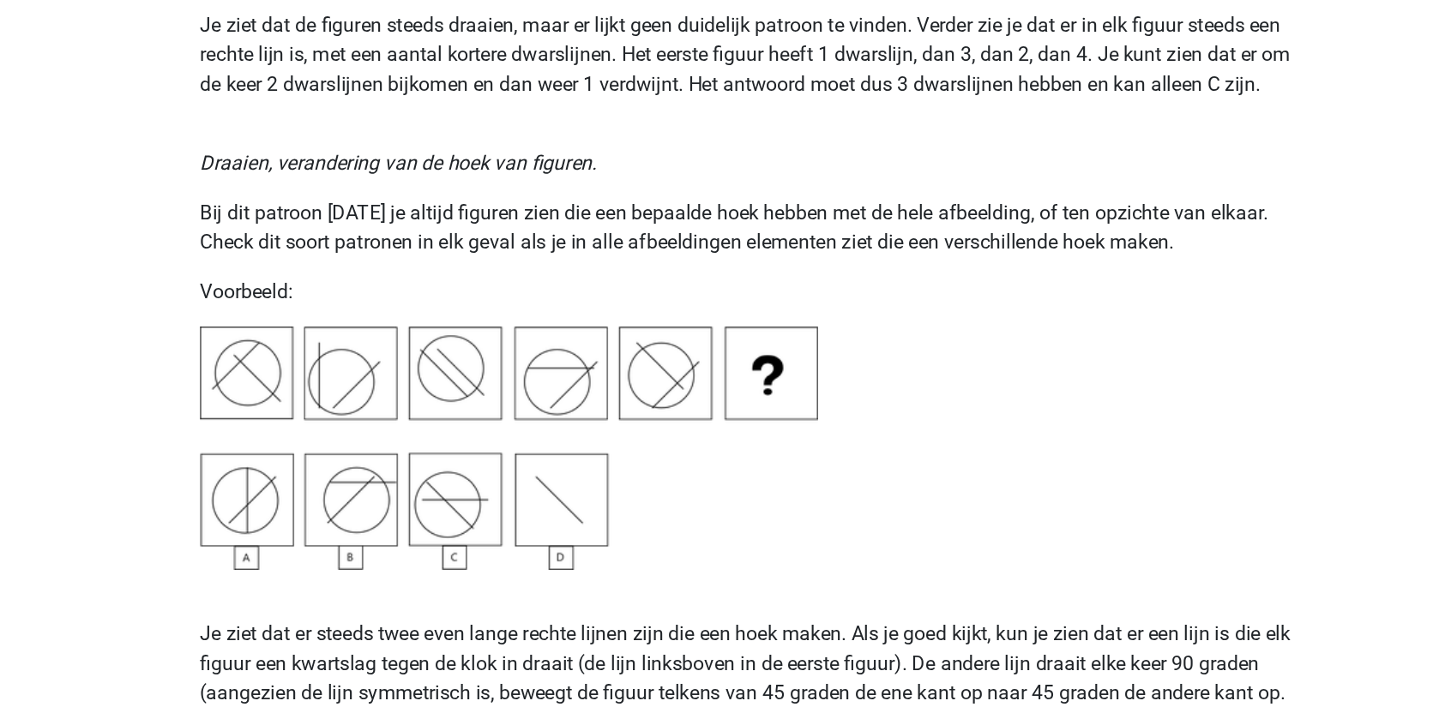
click at [475, 368] on p "Bij dit patroon zul je altijd figuren zien die een bepaalde hoek hebben met de …" at bounding box center [725, 374] width 773 height 41
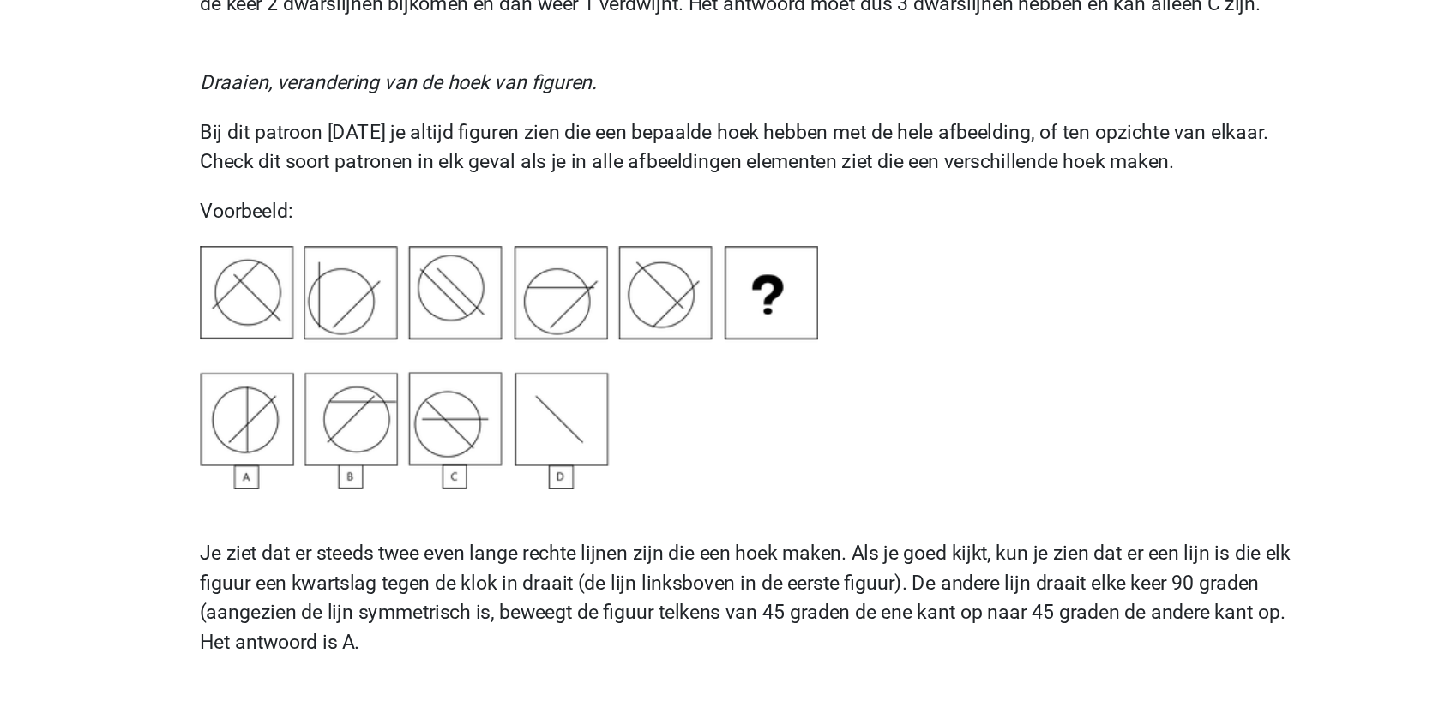
scroll to position [1931, 0]
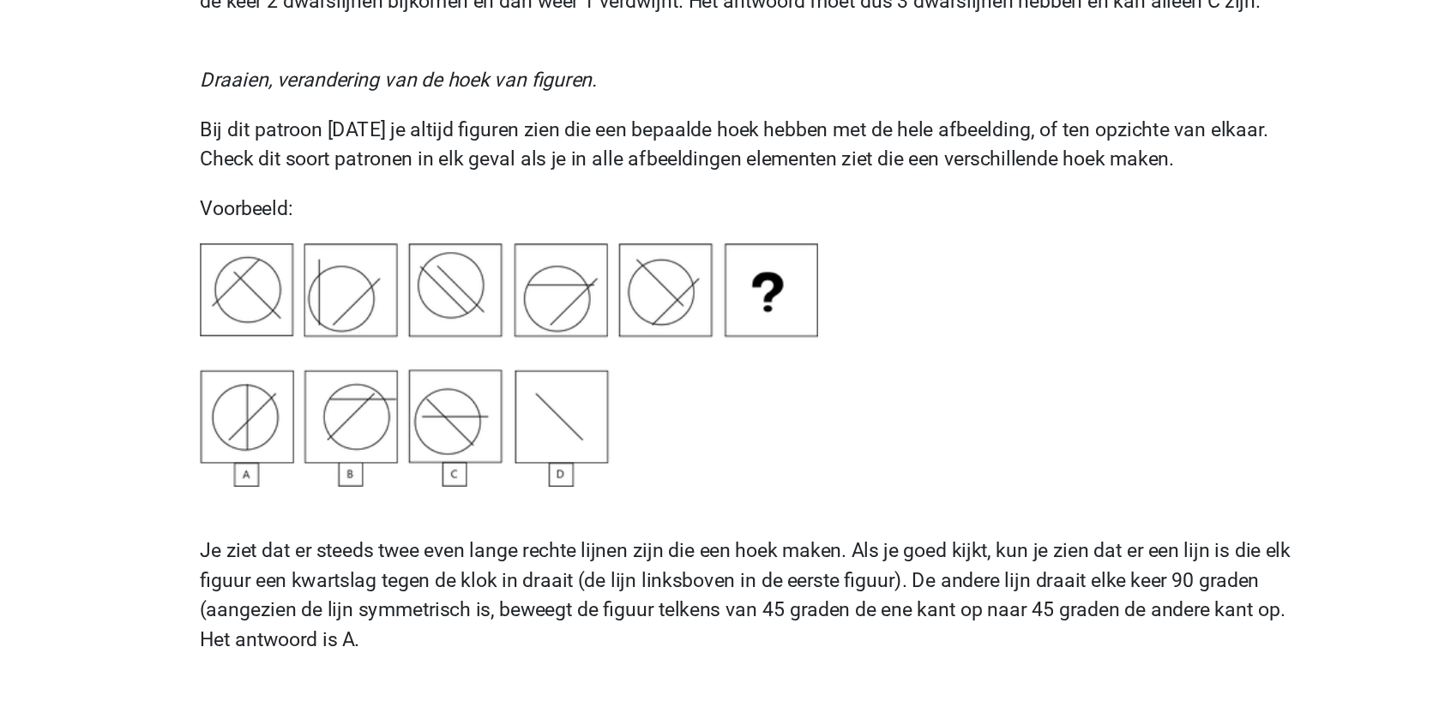
click at [502, 328] on p "Bij dit patroon zul je altijd figuren zien die een bepaalde hoek hebben met de …" at bounding box center [725, 317] width 773 height 41
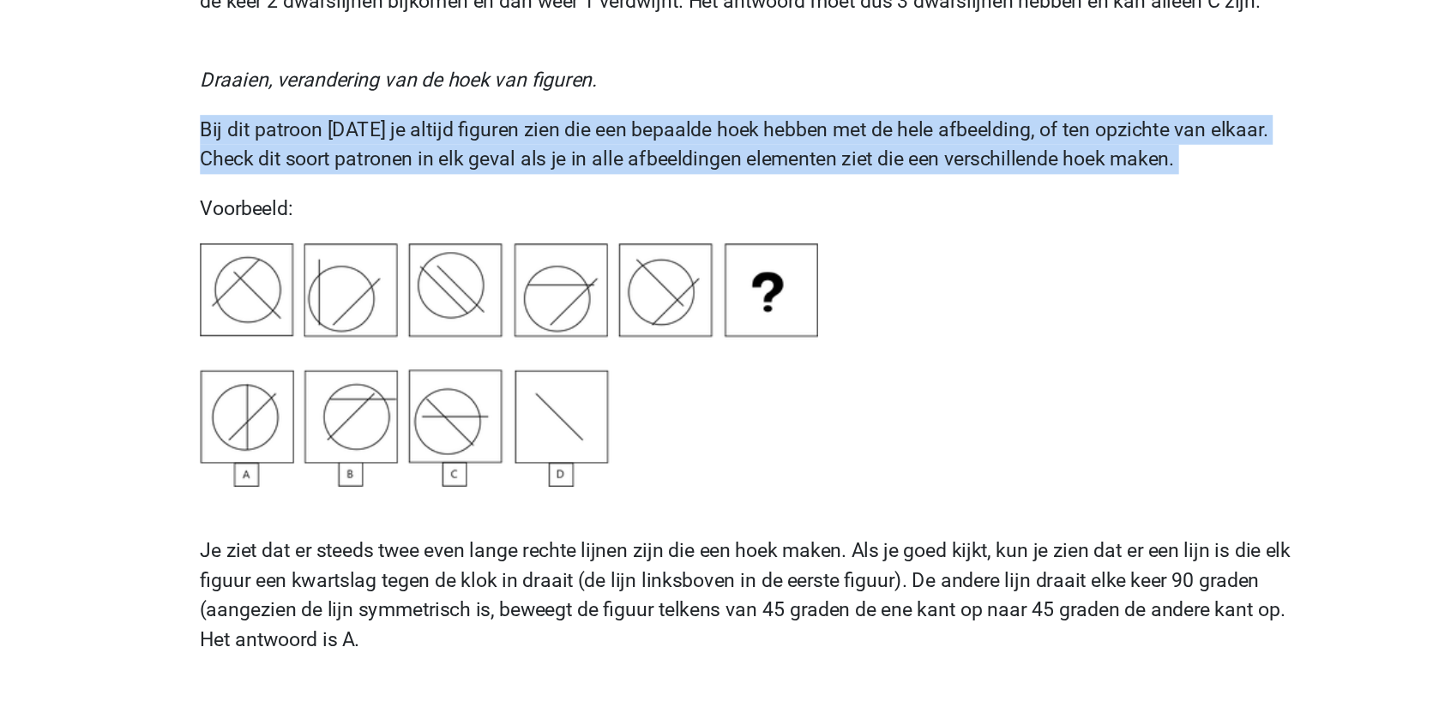
click at [502, 328] on p "Bij dit patroon zul je altijd figuren zien die een bepaalde hoek hebben met de …" at bounding box center [725, 317] width 773 height 41
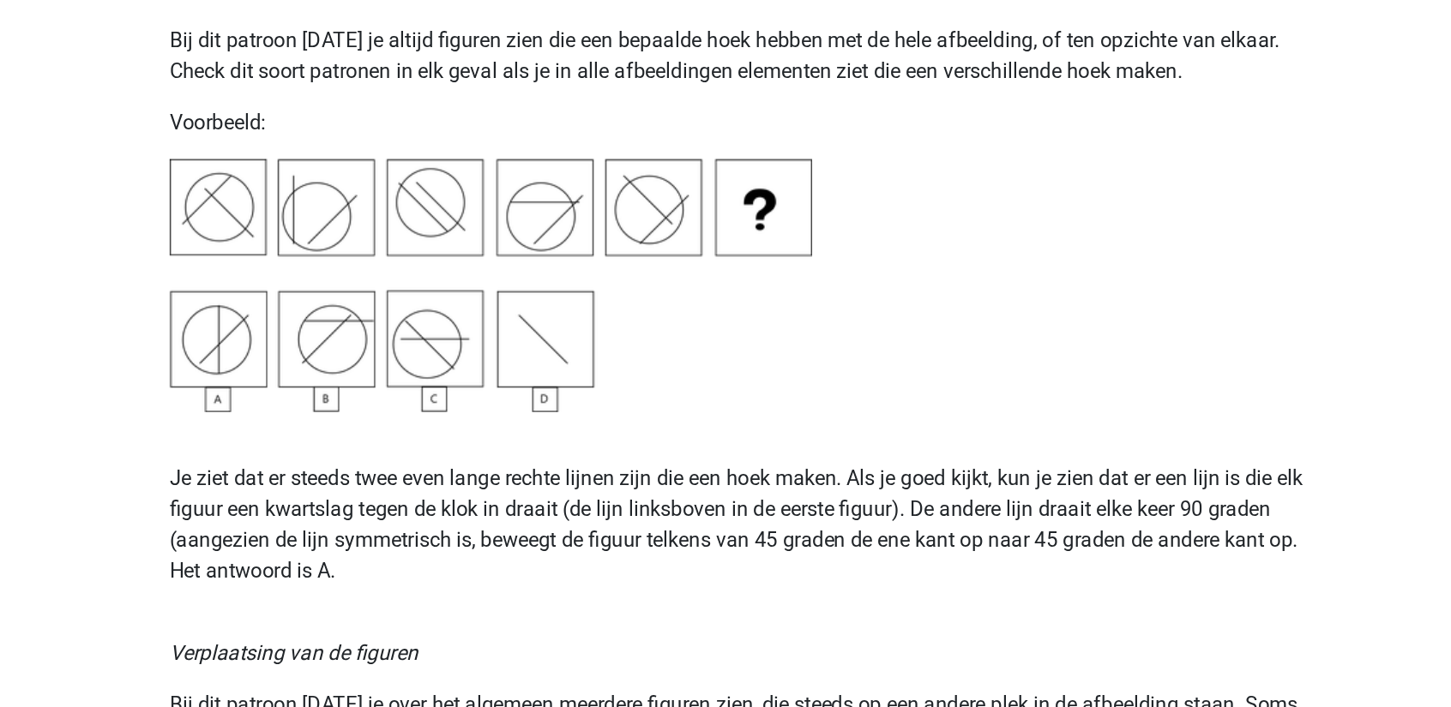
scroll to position [2202, 0]
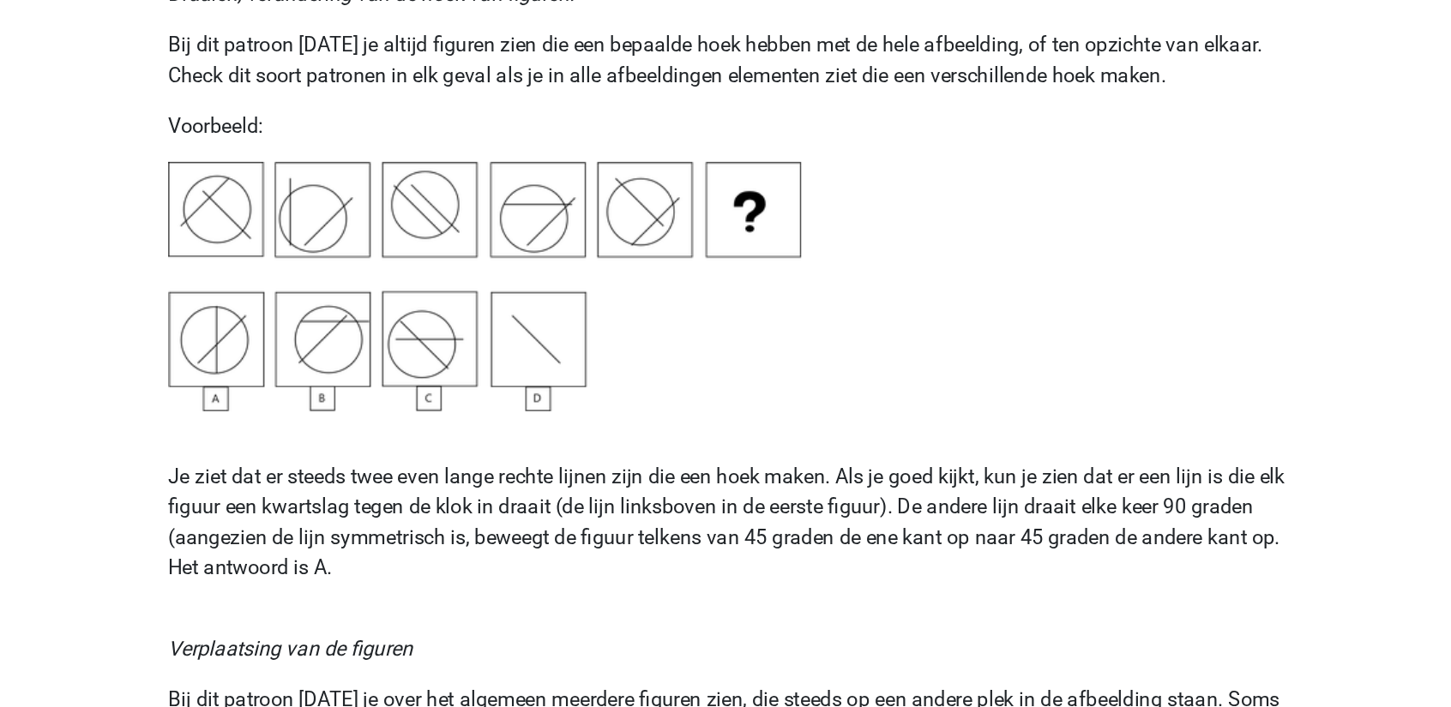
click at [911, 328] on p "Je ziet dat er steeds twee even lange rechte lijnen zijn die een hoek maken. Al…" at bounding box center [725, 359] width 773 height 82
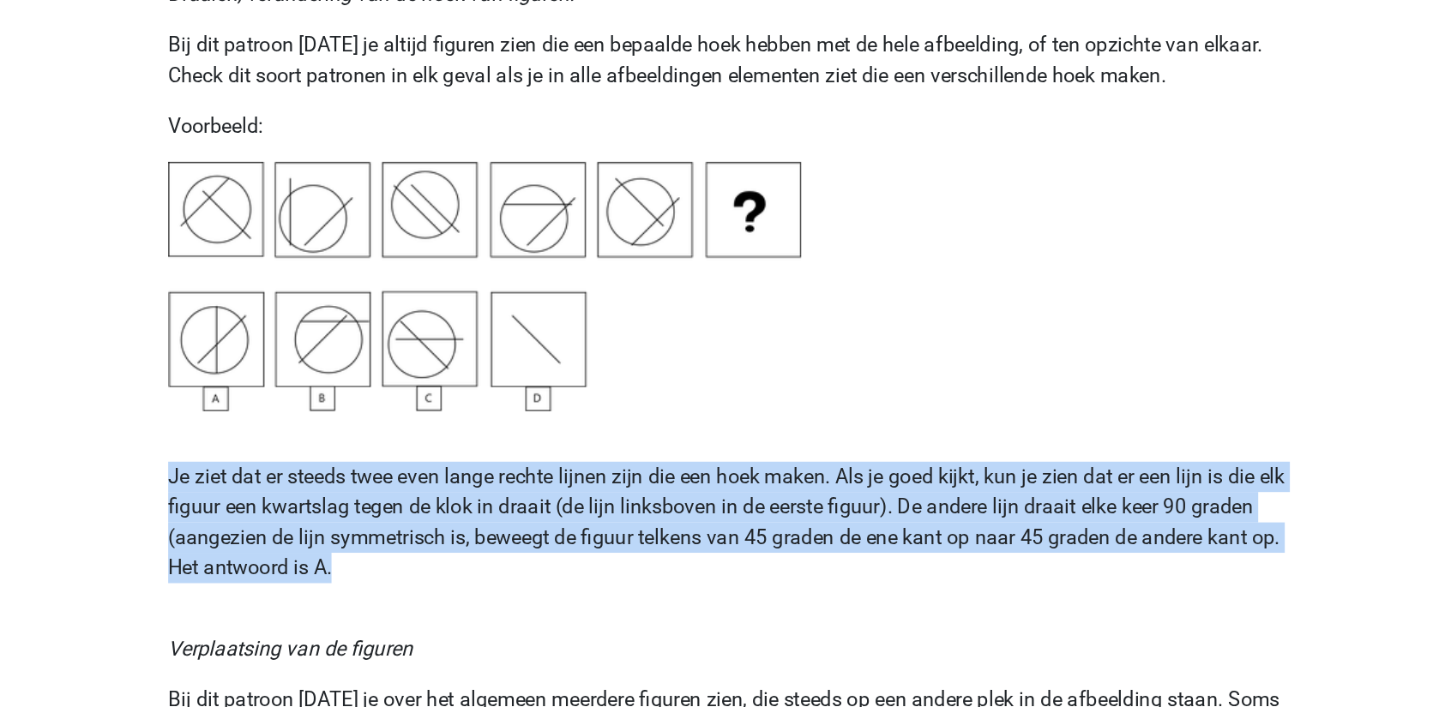
click at [911, 328] on p "Je ziet dat er steeds twee even lange rechte lijnen zijn die een hoek maken. Al…" at bounding box center [725, 359] width 773 height 82
click at [555, 394] on p "Je ziet dat er steeds twee even lange rechte lijnen zijn die een hoek maken. Al…" at bounding box center [725, 359] width 773 height 82
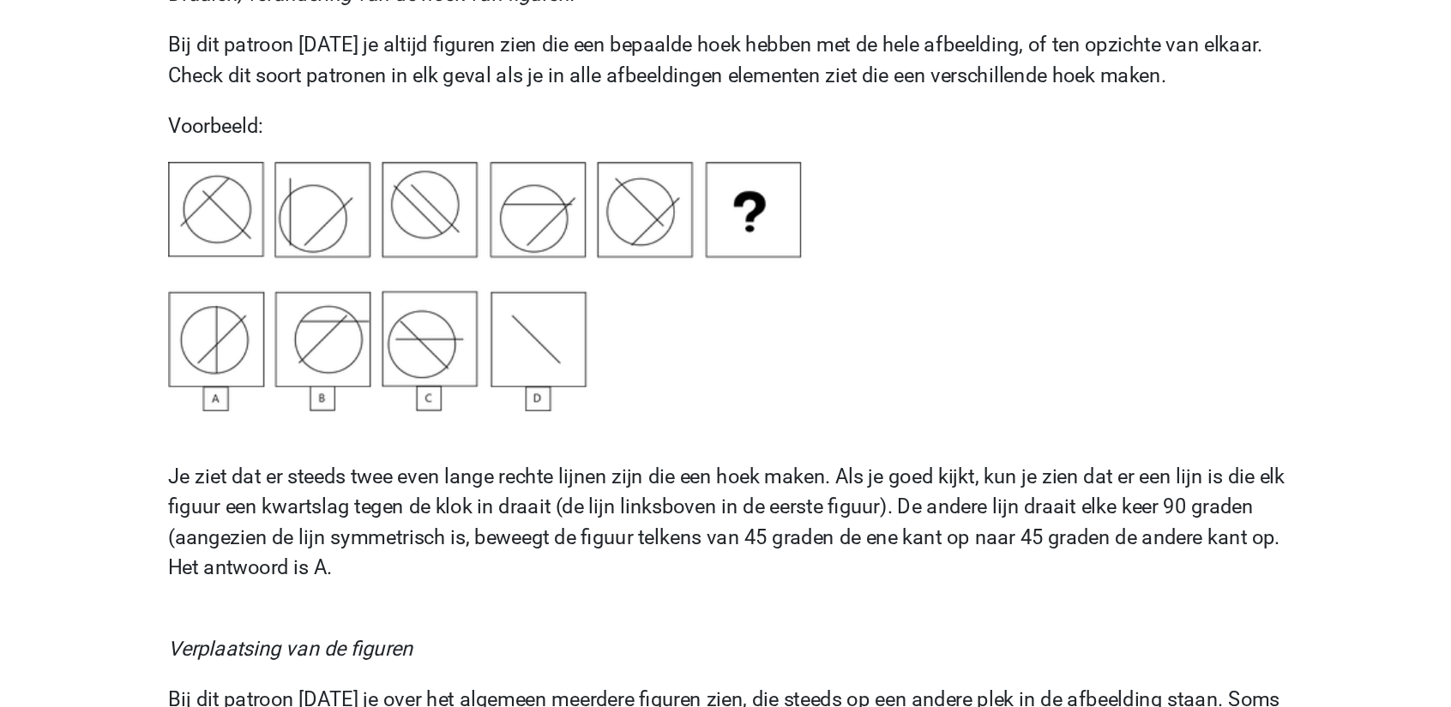
click at [405, 126] on img at bounding box center [553, 199] width 429 height 169
